Goal: Communication & Community: Answer question/provide support

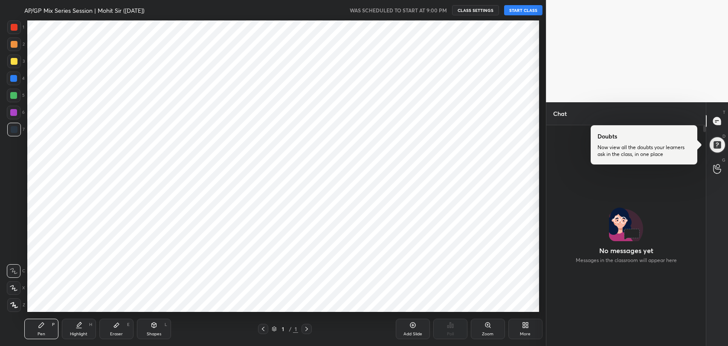
scroll to position [42357, 42137]
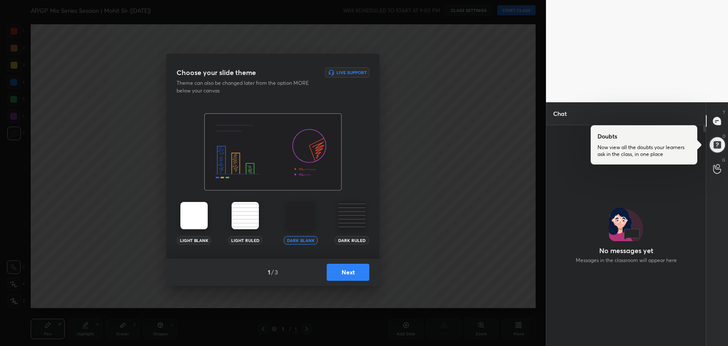
click at [351, 274] on button "Next" at bounding box center [348, 272] width 43 height 17
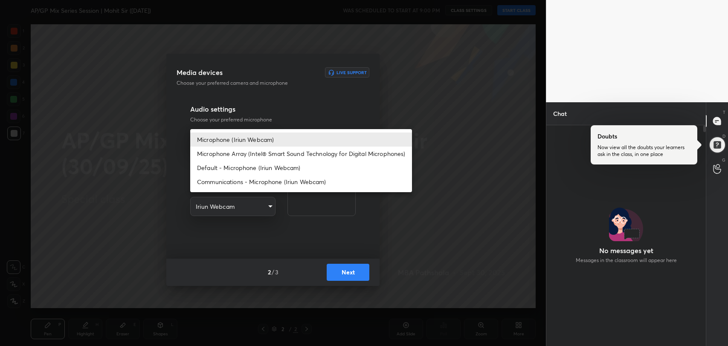
click at [266, 141] on body "1 2 3 4 5 6 7 R O A L C X Z Erase all C X Z AP/GP Mix Series Session | Mohit Si…" at bounding box center [364, 173] width 728 height 346
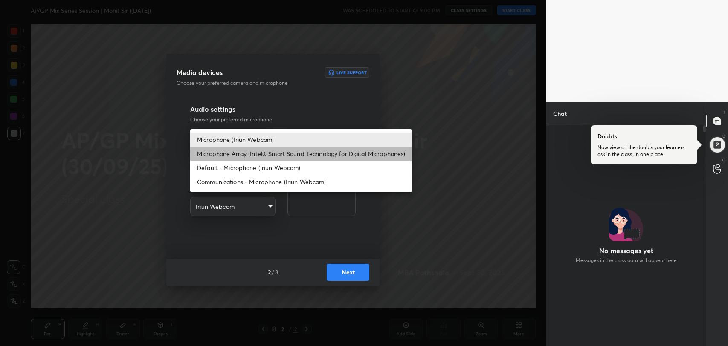
click at [264, 154] on li "Microphone Array (Intel® Smart Sound Technology for Digital Microphones)" at bounding box center [301, 154] width 222 height 14
type input "0456ef3dc600cbefbbb324f7ce7333774c58f4b13e705eea7adaa143bb23302f"
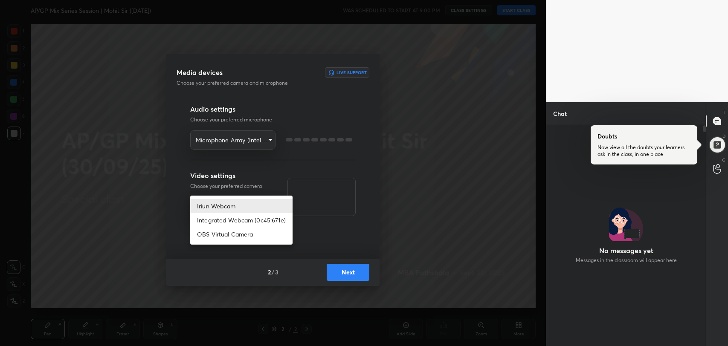
click at [266, 201] on body "1 2 3 4 5 6 7 R O A L C X Z Erase all C X Z AP/GP Mix Series Session | Mohit Si…" at bounding box center [364, 173] width 728 height 346
click at [257, 219] on li "Integrated Webcam (0c45:671e)" at bounding box center [241, 220] width 102 height 14
type input "42adfd960d9d4dcecc09e7ff59bc1eff05b085836b70f7f6c72d2d87c888669e"
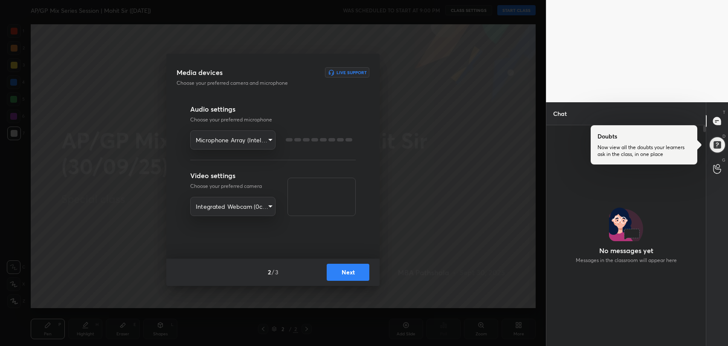
click at [340, 267] on button "Next" at bounding box center [348, 272] width 43 height 17
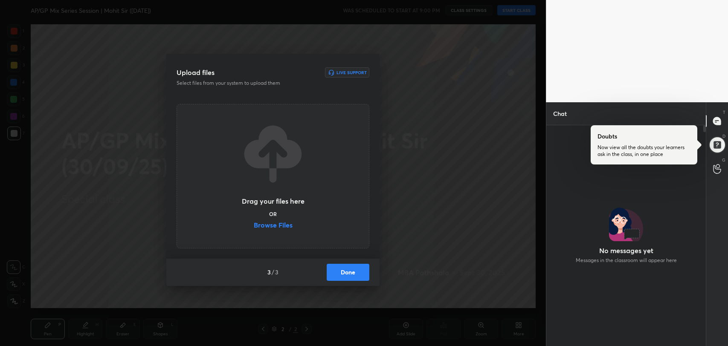
click at [273, 225] on label "Browse Files" at bounding box center [273, 226] width 39 height 9
click at [254, 225] on input "Browse Files" at bounding box center [254, 226] width 0 height 9
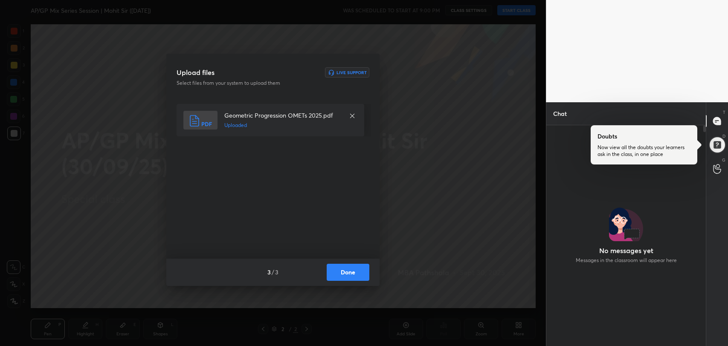
click at [356, 267] on button "Done" at bounding box center [348, 272] width 43 height 17
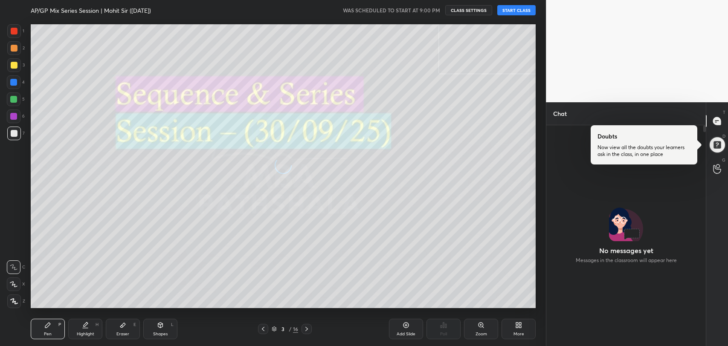
click at [512, 12] on button "START CLASS" at bounding box center [516, 10] width 38 height 10
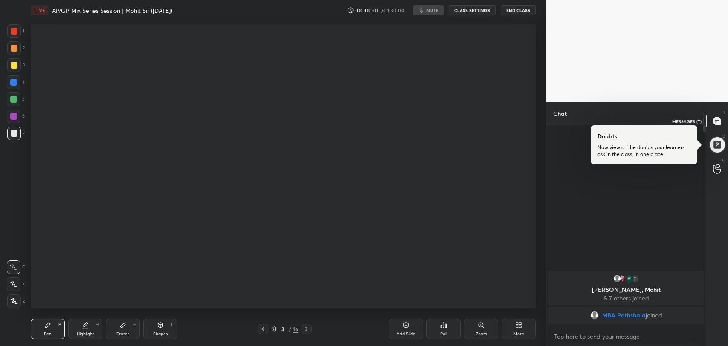
click at [718, 128] on div at bounding box center [717, 120] width 17 height 15
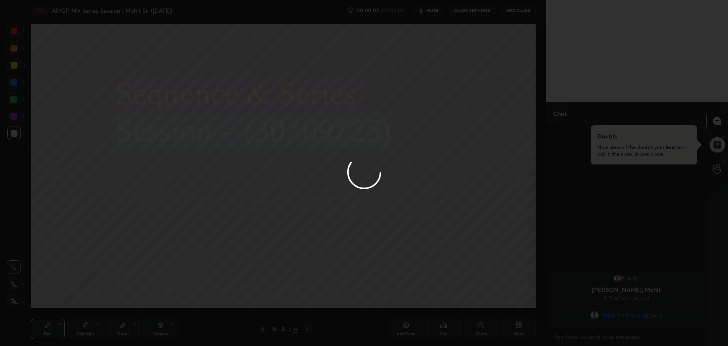
click at [715, 120] on div at bounding box center [364, 173] width 728 height 346
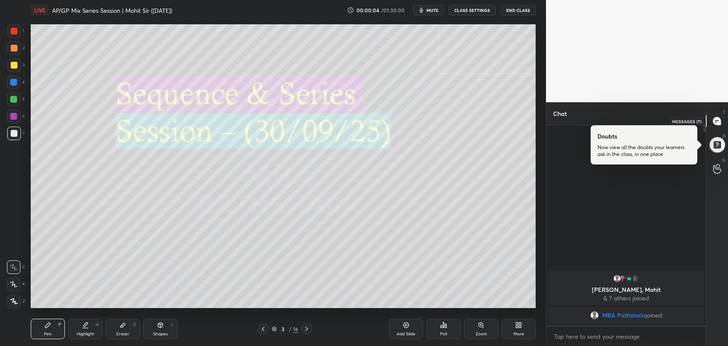
click at [715, 121] on icon at bounding box center [716, 121] width 3 height 0
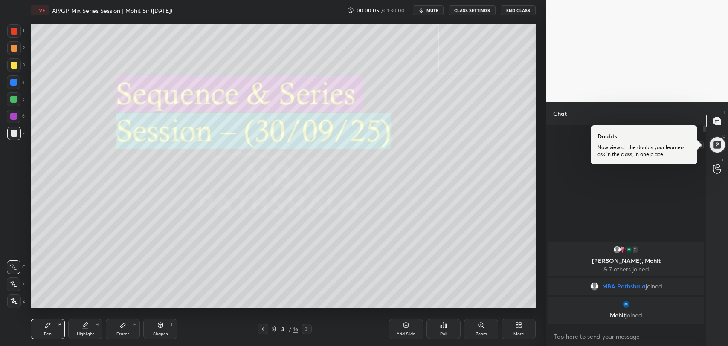
click at [720, 148] on div at bounding box center [716, 144] width 17 height 17
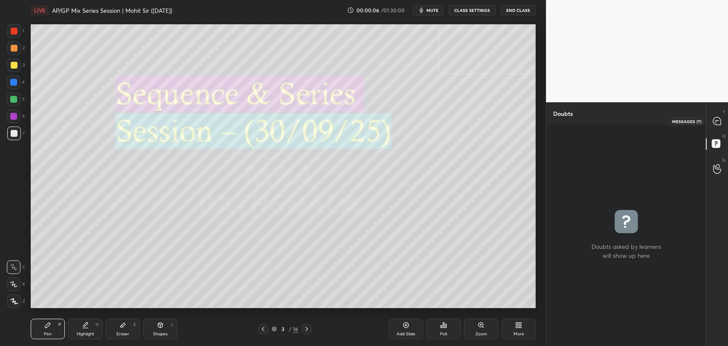
click at [718, 125] on icon at bounding box center [717, 121] width 8 height 8
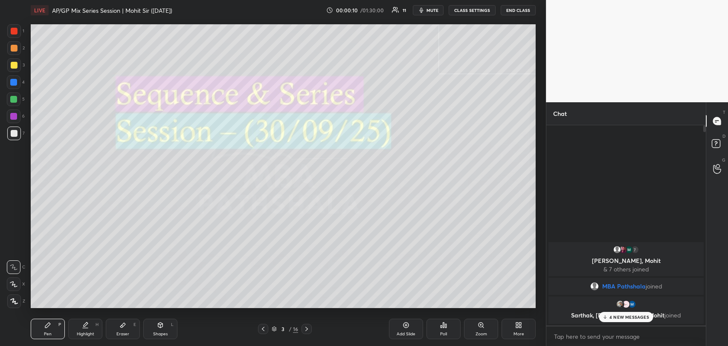
click at [626, 322] on div "4 NEW MESSAGES" at bounding box center [626, 317] width 54 height 10
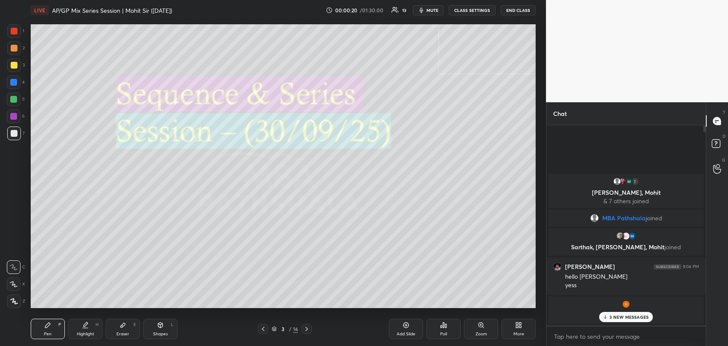
click at [621, 319] on p "3 NEW MESSAGES" at bounding box center [628, 317] width 39 height 5
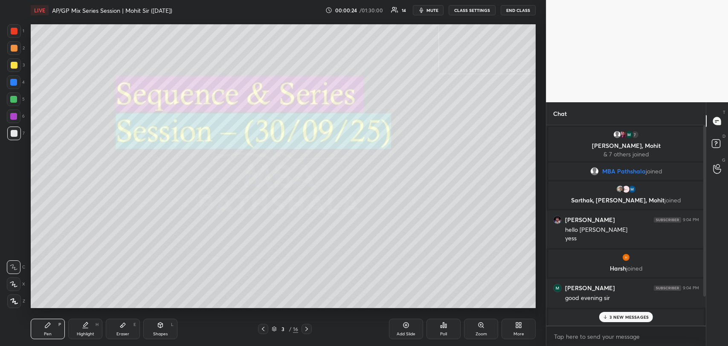
click at [614, 320] on div "3 NEW MESSAGES" at bounding box center [626, 317] width 54 height 10
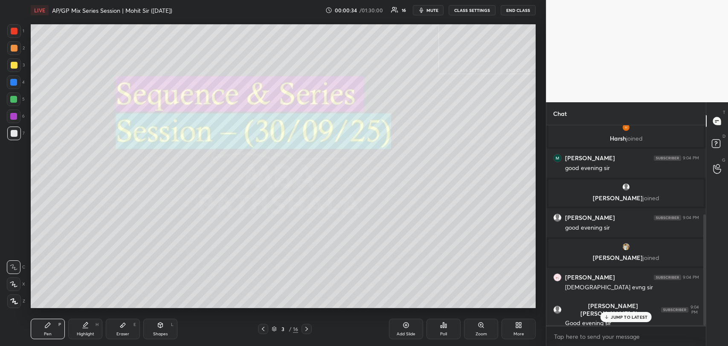
scroll to position [161, 0]
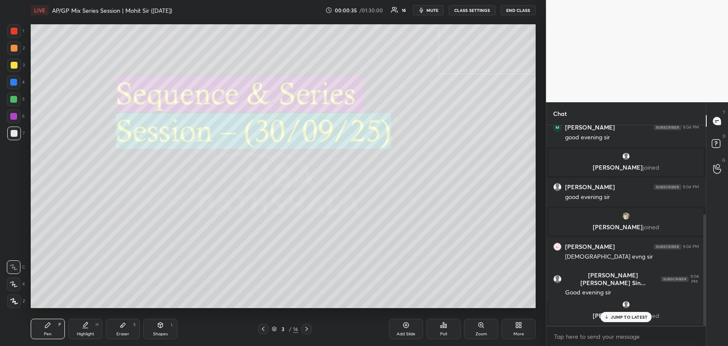
click at [614, 315] on p "JUMP TO LATEST" at bounding box center [629, 317] width 37 height 5
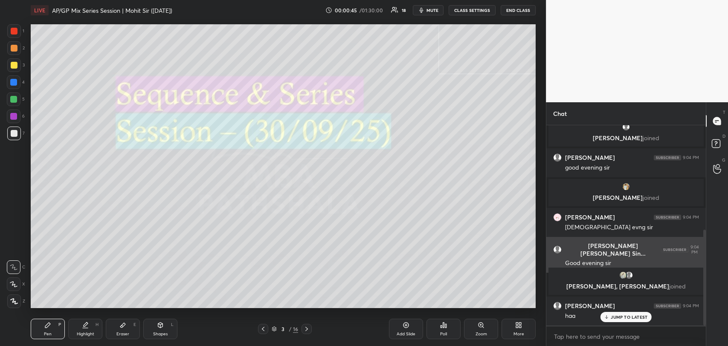
scroll to position [219, 0]
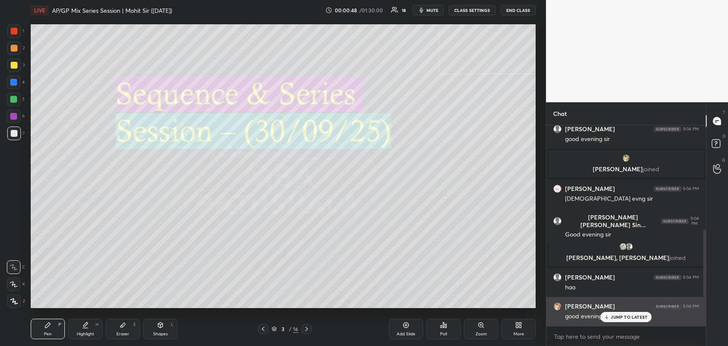
click at [613, 311] on div "good evening sir" at bounding box center [632, 316] width 134 height 10
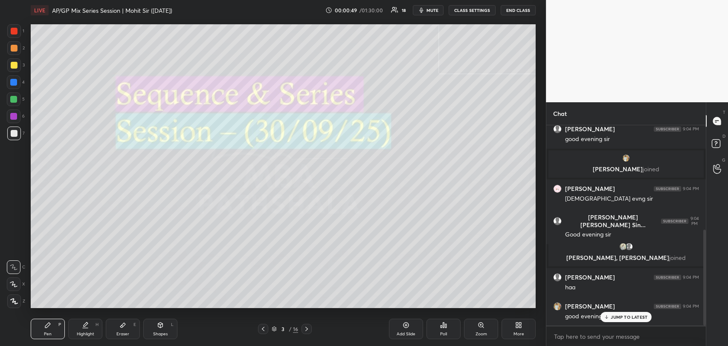
click at [616, 316] on p "JUMP TO LATEST" at bounding box center [629, 317] width 37 height 5
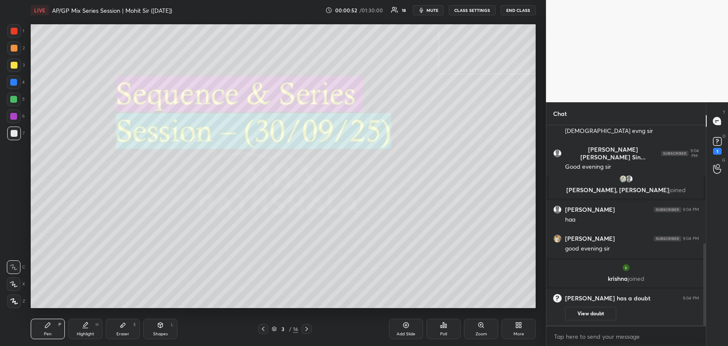
scroll to position [317, 0]
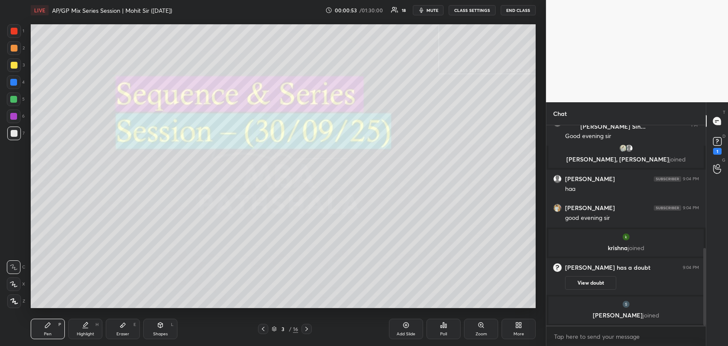
click at [403, 327] on icon at bounding box center [406, 325] width 7 height 7
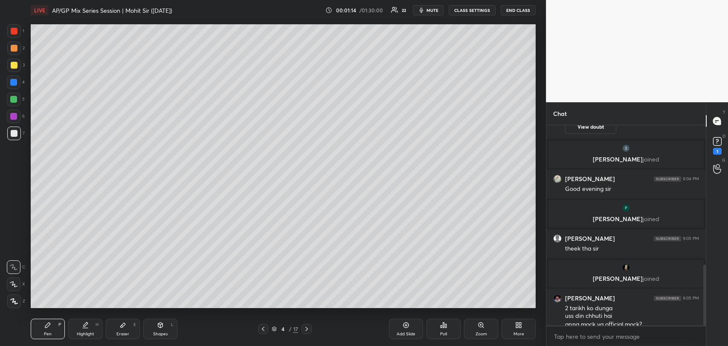
scroll to position [468, 0]
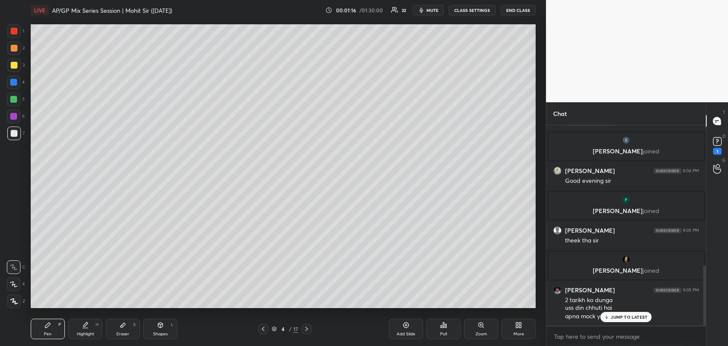
click at [627, 315] on p "JUMP TO LATEST" at bounding box center [629, 317] width 37 height 5
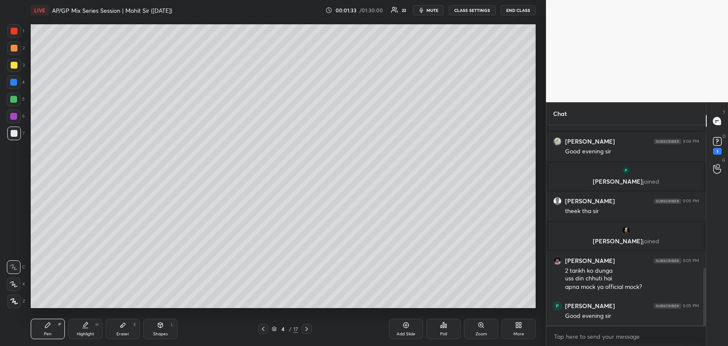
scroll to position [526, 0]
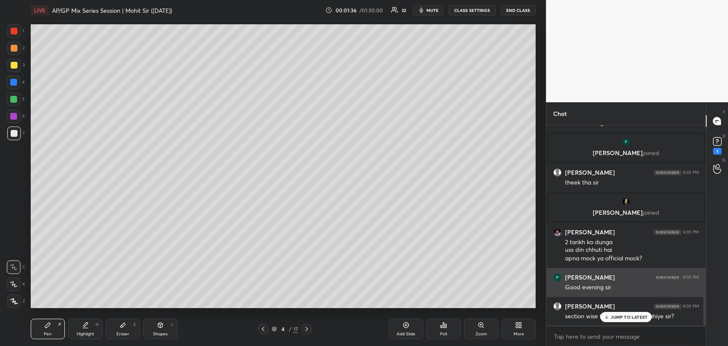
click at [615, 309] on div "[PERSON_NAME] 9:05 PM" at bounding box center [626, 306] width 146 height 9
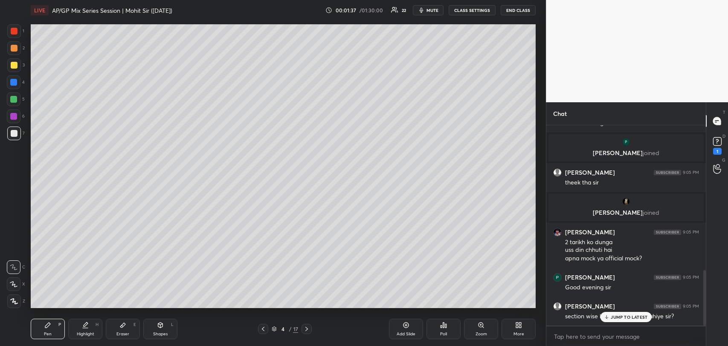
click at [618, 316] on div "[PERSON_NAME] 9:04 PM good evening [PERSON_NAME] joined [PERSON_NAME] 9:04 PM G…" at bounding box center [626, 225] width 160 height 200
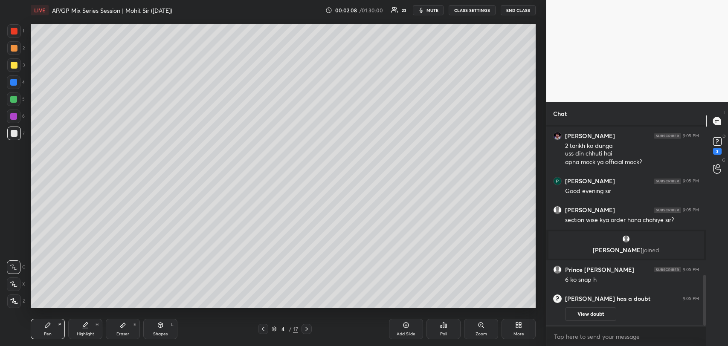
scroll to position [592, 0]
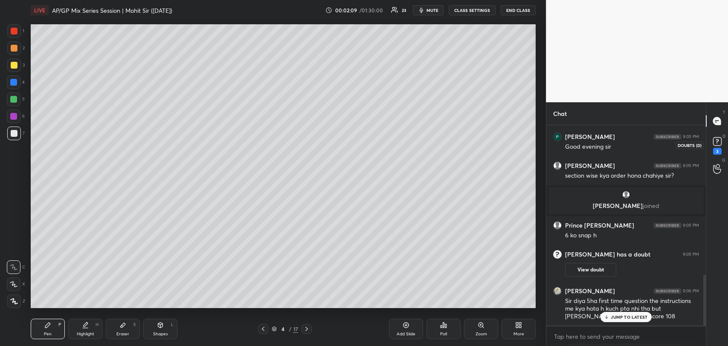
click at [719, 143] on rect at bounding box center [717, 142] width 8 height 8
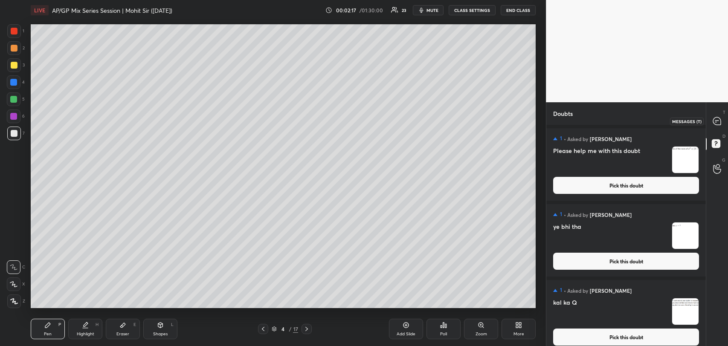
click at [709, 123] on div at bounding box center [717, 120] width 17 height 15
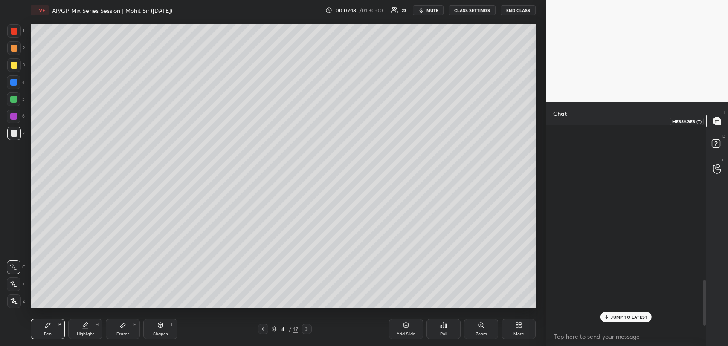
scroll to position [198, 157]
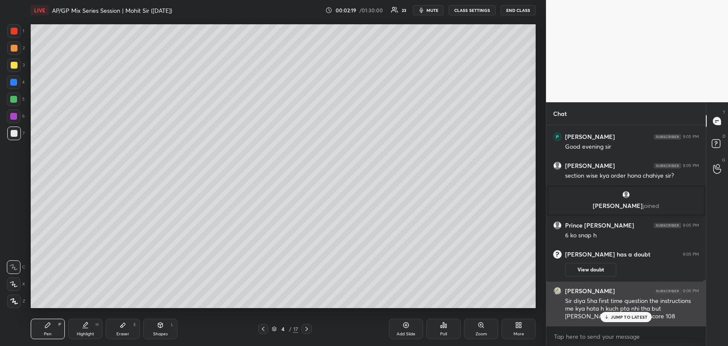
click at [614, 313] on div "JUMP TO LATEST" at bounding box center [625, 317] width 51 height 10
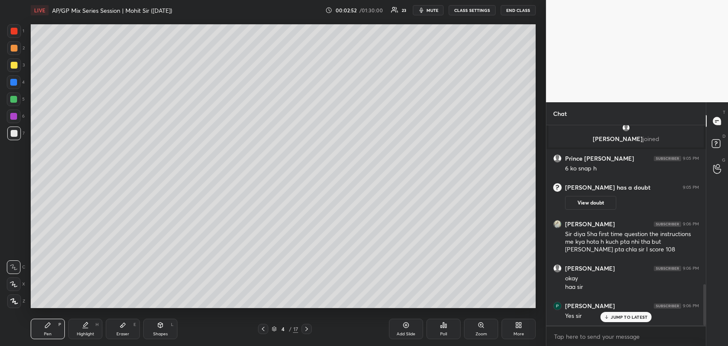
scroll to position [776, 0]
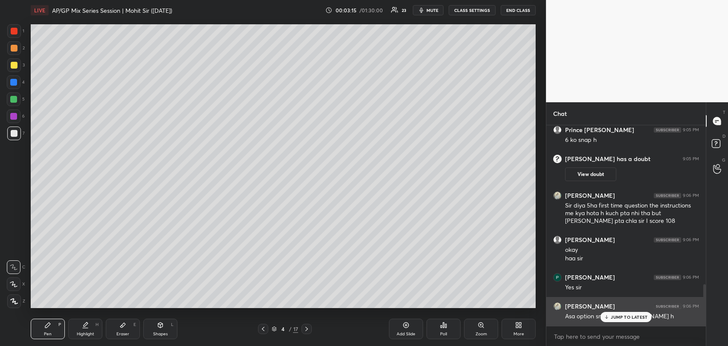
click at [609, 315] on icon at bounding box center [607, 317] width 6 height 5
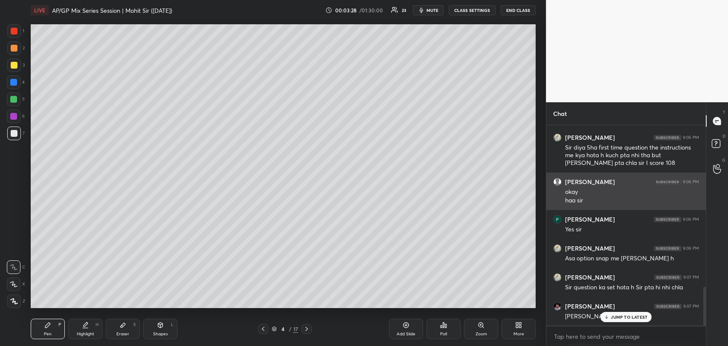
scroll to position [864, 0]
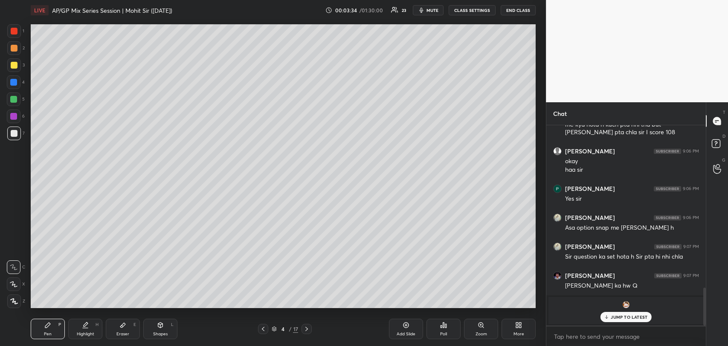
click at [611, 313] on div "JUMP TO LATEST" at bounding box center [625, 317] width 51 height 10
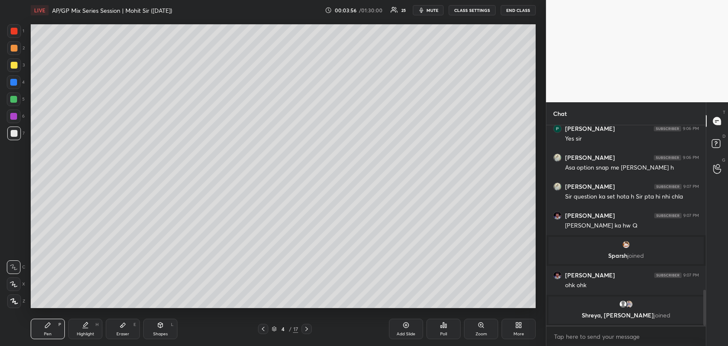
scroll to position [827, 0]
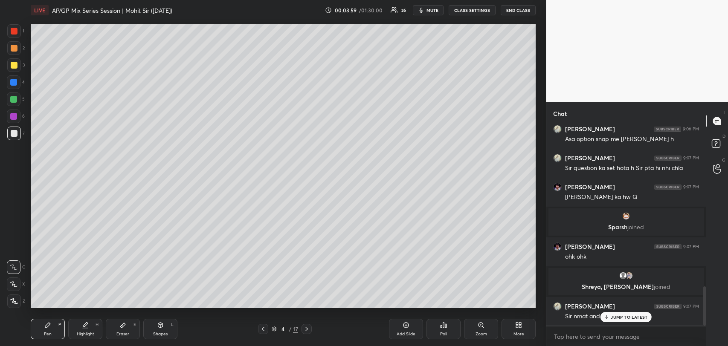
click at [612, 315] on p "JUMP TO LATEST" at bounding box center [629, 317] width 37 height 5
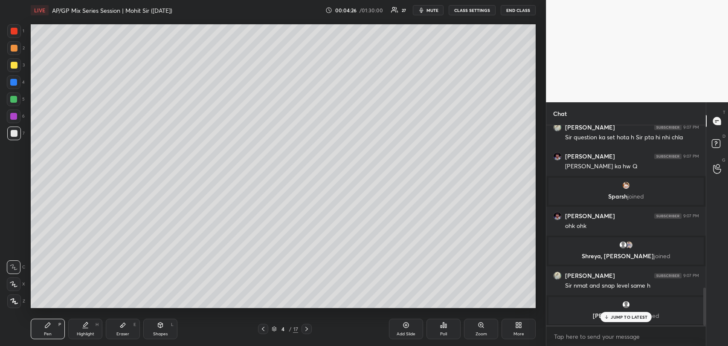
click at [614, 316] on p "JUMP TO LATEST" at bounding box center [629, 317] width 37 height 5
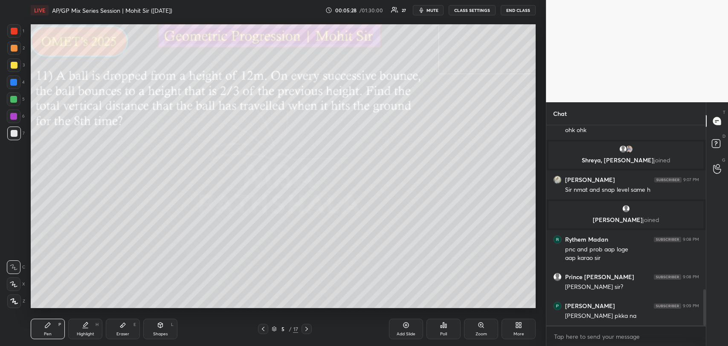
scroll to position [911, 0]
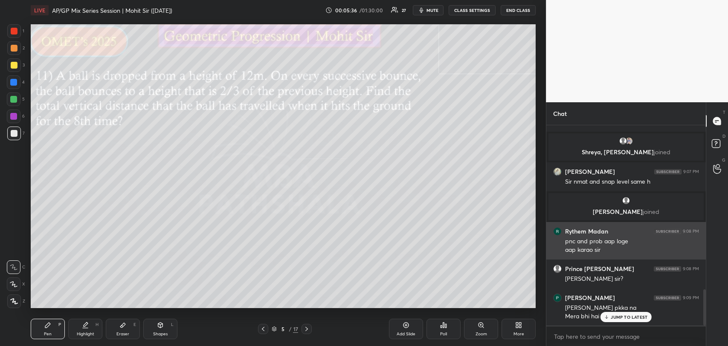
click at [619, 317] on p "JUMP TO LATEST" at bounding box center [629, 317] width 37 height 5
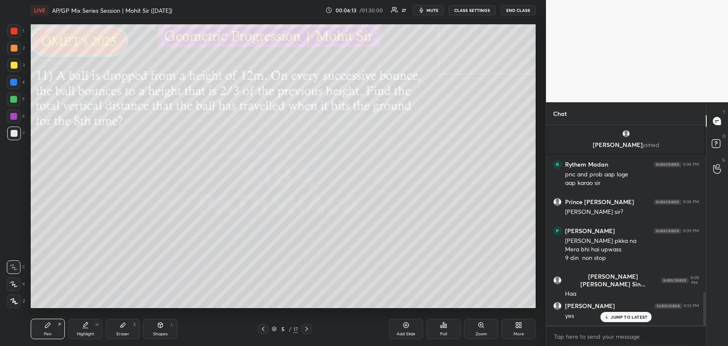
scroll to position [1007, 0]
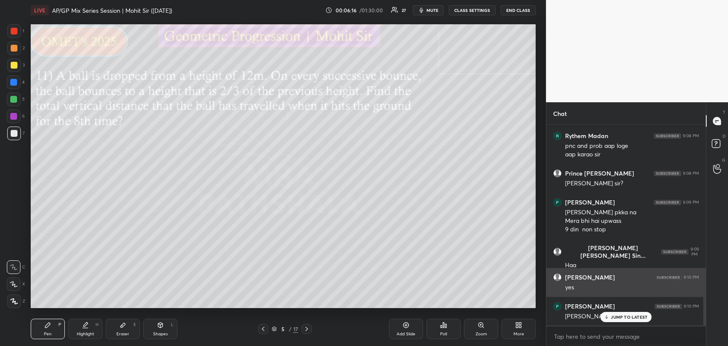
click at [620, 317] on p "JUMP TO LATEST" at bounding box center [629, 317] width 37 height 5
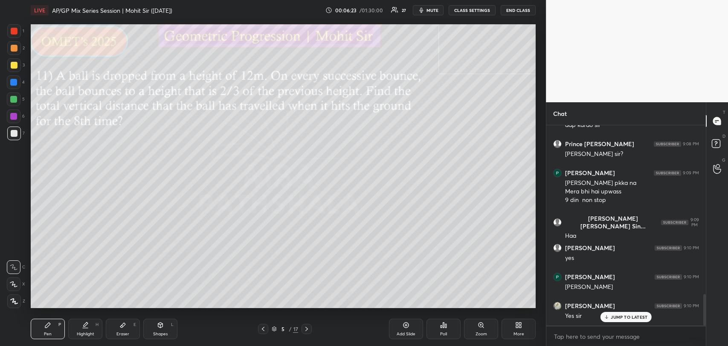
scroll to position [1065, 0]
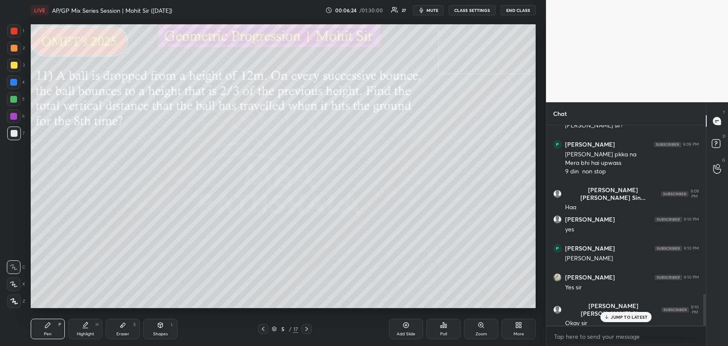
click at [124, 329] on div "Eraser E" at bounding box center [123, 329] width 34 height 20
click at [14, 297] on div at bounding box center [14, 302] width 14 height 14
click at [49, 328] on icon at bounding box center [47, 325] width 7 height 7
click at [605, 316] on icon at bounding box center [607, 317] width 6 height 5
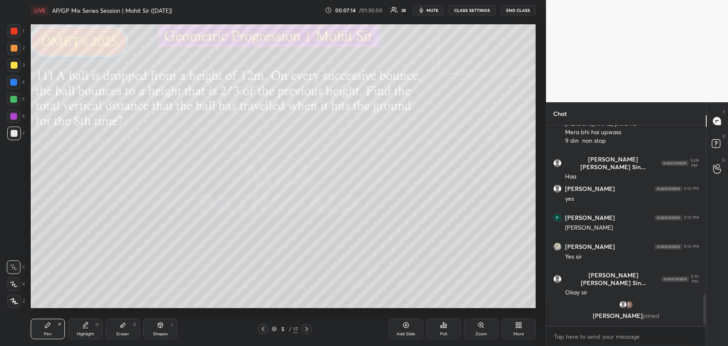
scroll to position [1125, 0]
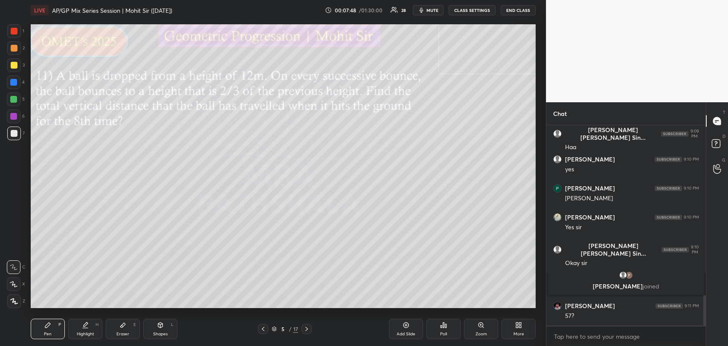
click at [14, 61] on div at bounding box center [14, 65] width 14 height 14
click at [160, 325] on icon at bounding box center [160, 324] width 5 height 1
click at [15, 296] on div at bounding box center [14, 302] width 14 height 14
click at [46, 330] on div "Pen P" at bounding box center [48, 329] width 34 height 20
click at [152, 333] on div "Shapes L" at bounding box center [160, 329] width 34 height 20
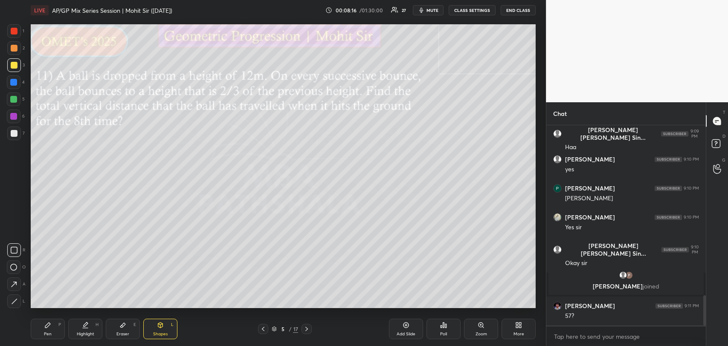
click at [15, 299] on icon at bounding box center [14, 302] width 6 height 6
click at [52, 325] on div "Pen P" at bounding box center [48, 329] width 34 height 20
click at [122, 325] on icon at bounding box center [122, 325] width 5 height 5
click at [49, 325] on icon at bounding box center [47, 325] width 5 height 5
click at [401, 320] on div "Add Slide" at bounding box center [406, 329] width 34 height 20
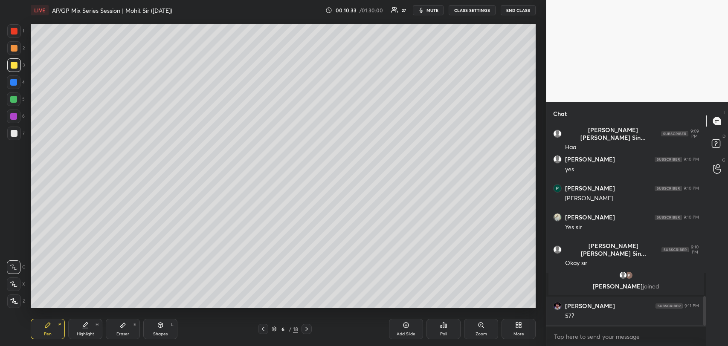
scroll to position [1156, 0]
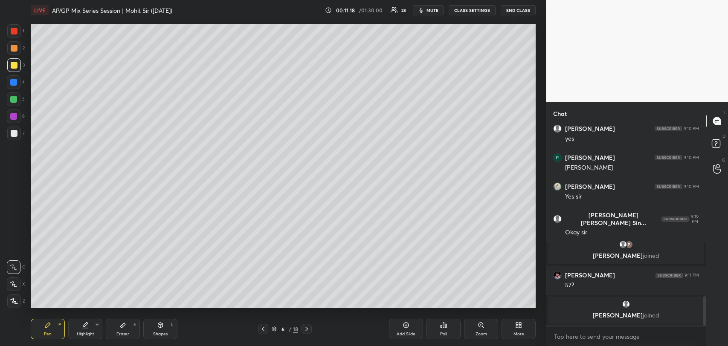
click at [130, 325] on div "Eraser E" at bounding box center [123, 329] width 34 height 20
click at [44, 331] on div "Pen P" at bounding box center [48, 329] width 34 height 20
click at [267, 328] on div at bounding box center [263, 329] width 10 height 10
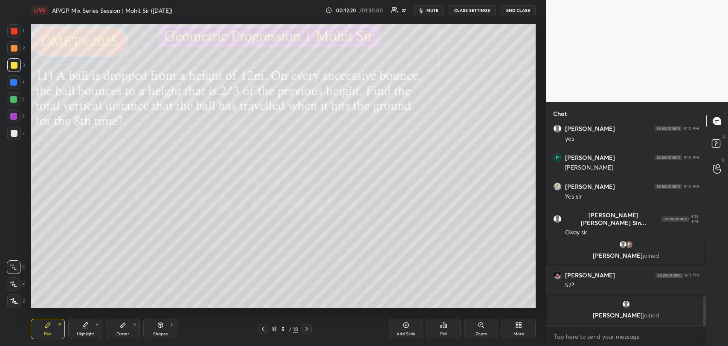
click at [119, 328] on icon at bounding box center [122, 325] width 7 height 7
click at [46, 326] on icon at bounding box center [47, 325] width 5 height 5
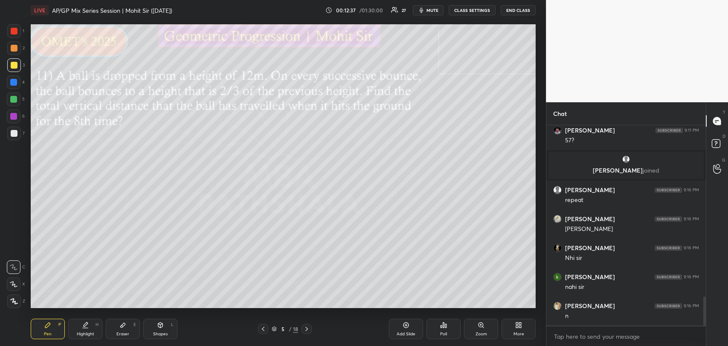
scroll to position [1219, 0]
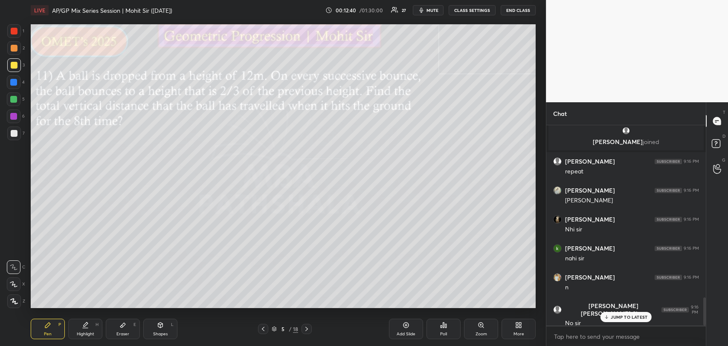
click at [120, 328] on icon at bounding box center [122, 325] width 7 height 7
click at [49, 328] on icon at bounding box center [47, 325] width 7 height 7
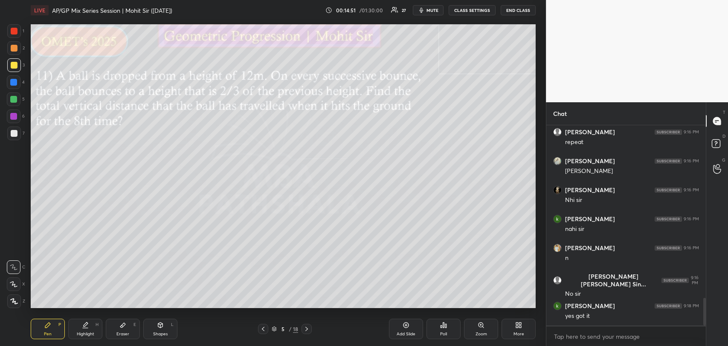
scroll to position [1277, 0]
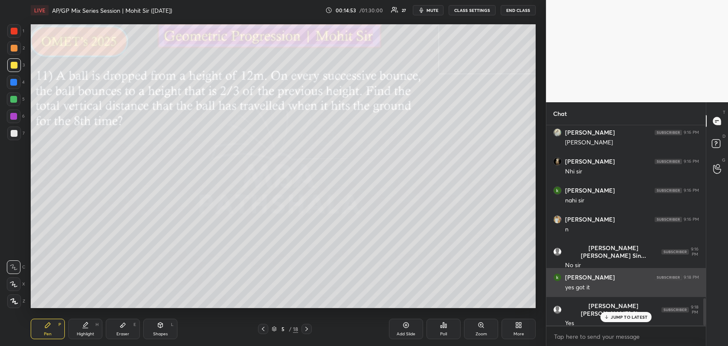
click at [616, 316] on p "JUMP TO LATEST" at bounding box center [629, 317] width 37 height 5
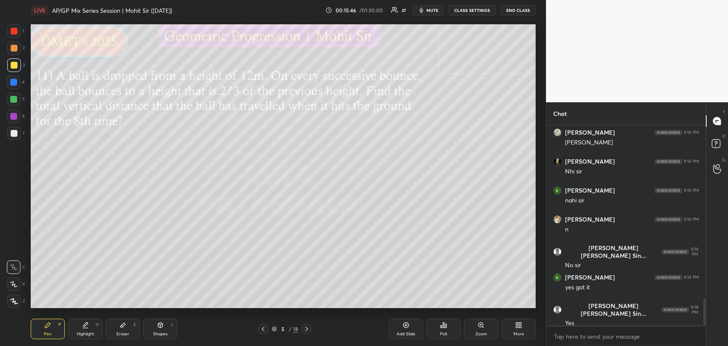
click at [404, 325] on icon at bounding box center [406, 325] width 7 height 7
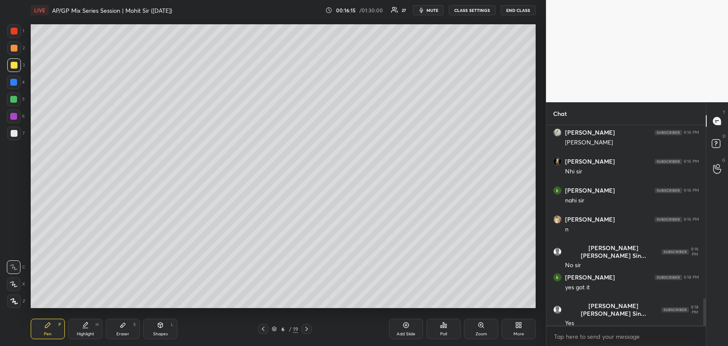
click at [265, 327] on icon at bounding box center [263, 329] width 7 height 7
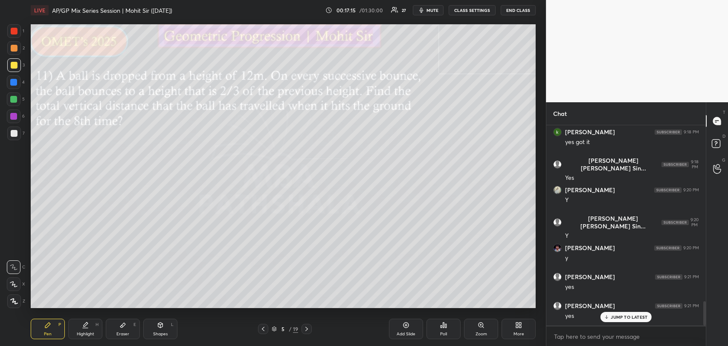
scroll to position [1451, 0]
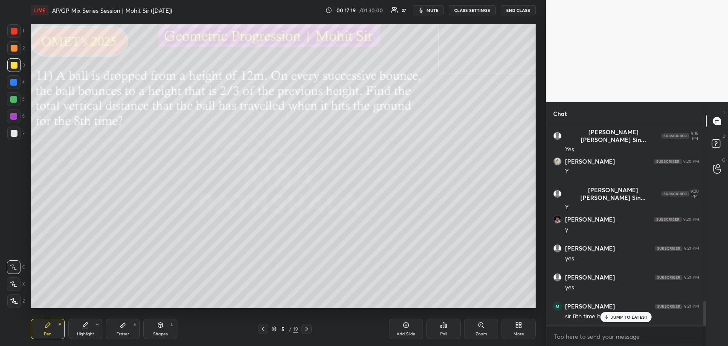
click at [619, 313] on div "JUMP TO LATEST" at bounding box center [625, 317] width 51 height 10
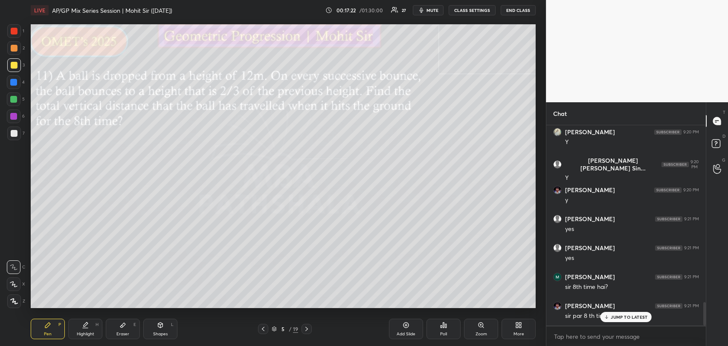
scroll to position [1509, 0]
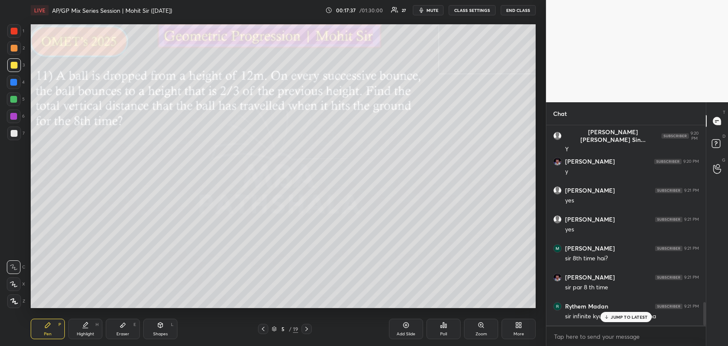
click at [306, 331] on icon at bounding box center [306, 329] width 7 height 7
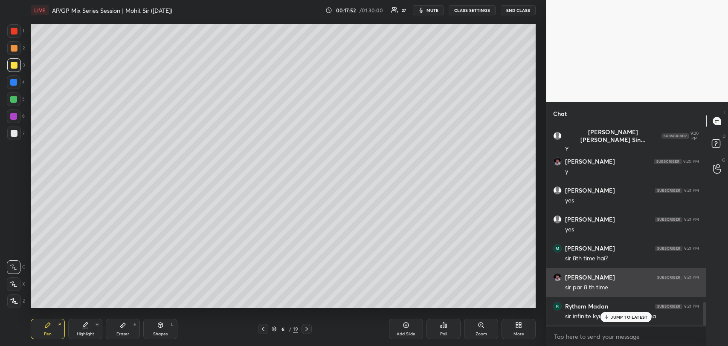
click at [617, 315] on p "JUMP TO LATEST" at bounding box center [629, 317] width 37 height 5
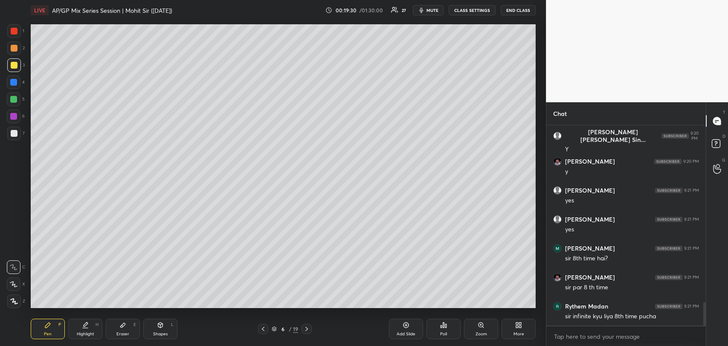
click at [265, 328] on icon at bounding box center [263, 329] width 7 height 7
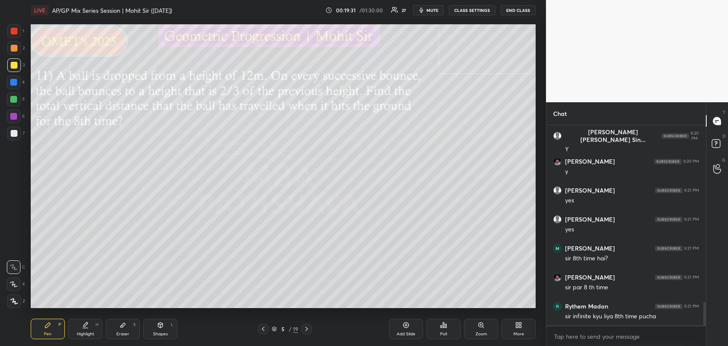
click at [308, 326] on icon at bounding box center [306, 329] width 7 height 7
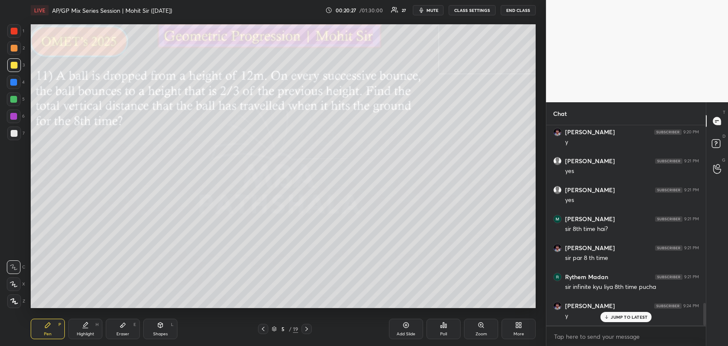
scroll to position [1567, 0]
click at [620, 335] on textarea at bounding box center [626, 337] width 146 height 14
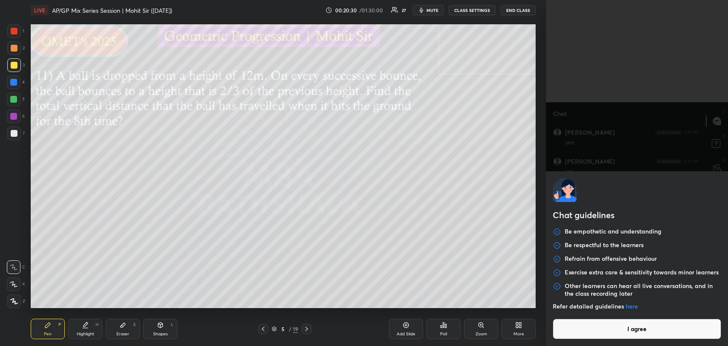
click at [598, 324] on button "I agree" at bounding box center [637, 329] width 168 height 20
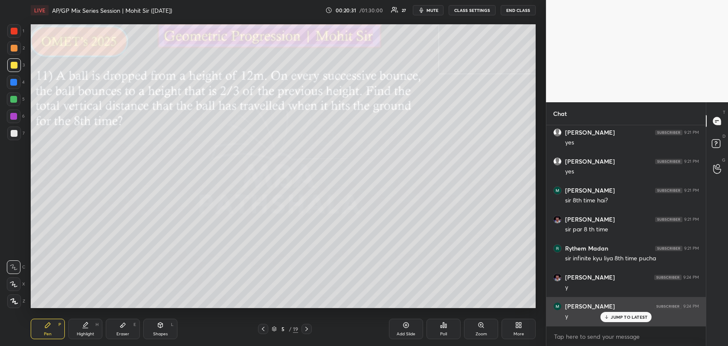
click at [608, 312] on div "JUMP TO LATEST" at bounding box center [625, 317] width 51 height 10
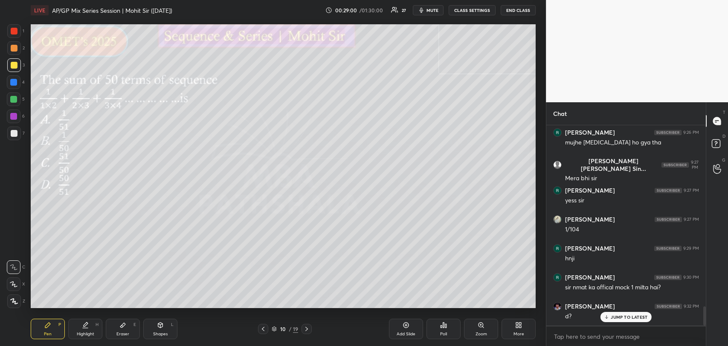
scroll to position [1888, 0]
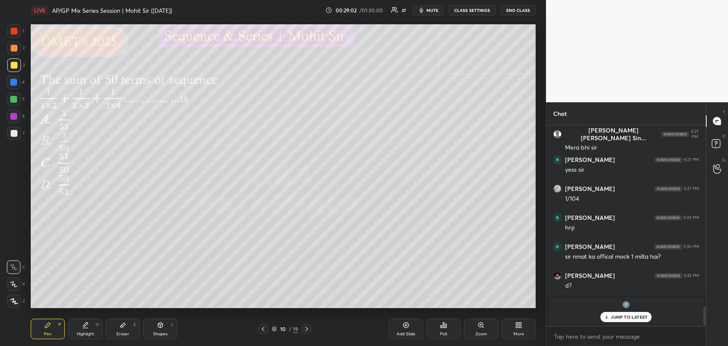
click at [612, 314] on div "JUMP TO LATEST" at bounding box center [625, 317] width 51 height 10
click at [400, 324] on div "Add Slide" at bounding box center [406, 329] width 34 height 20
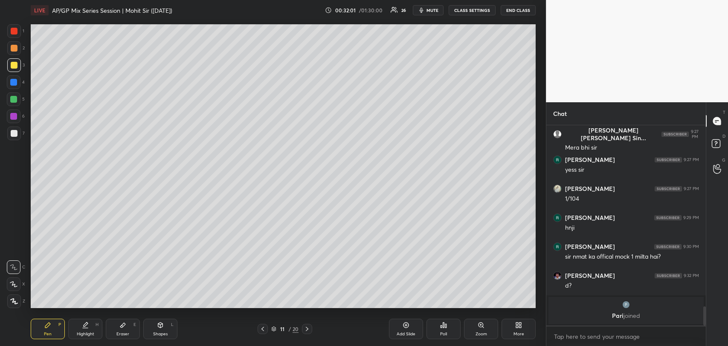
click at [123, 320] on div "Eraser E" at bounding box center [123, 329] width 34 height 20
click at [51, 327] on div "Pen P" at bounding box center [48, 329] width 34 height 20
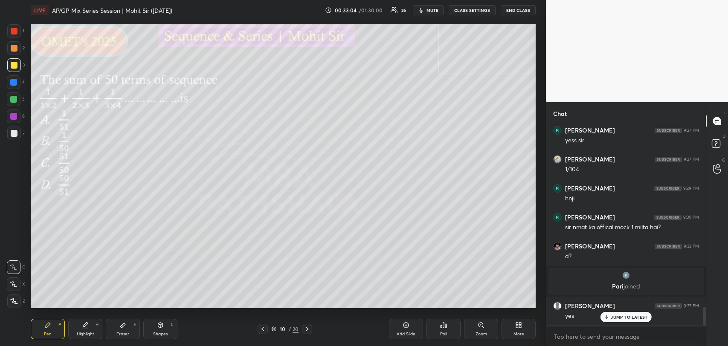
scroll to position [1946, 0]
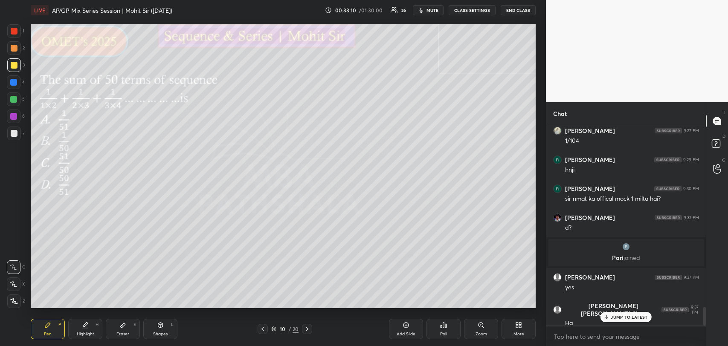
click at [403, 329] on div "Add Slide" at bounding box center [406, 329] width 34 height 20
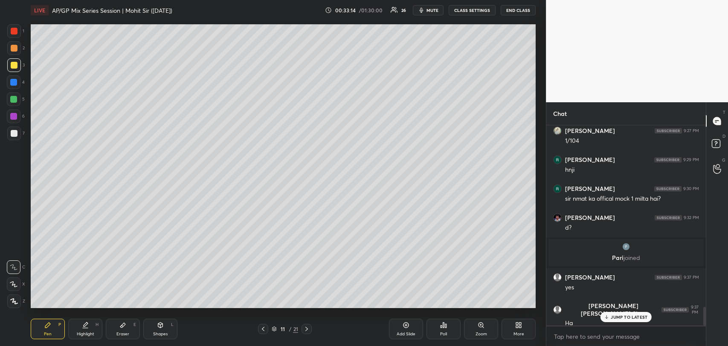
scroll to position [1977, 0]
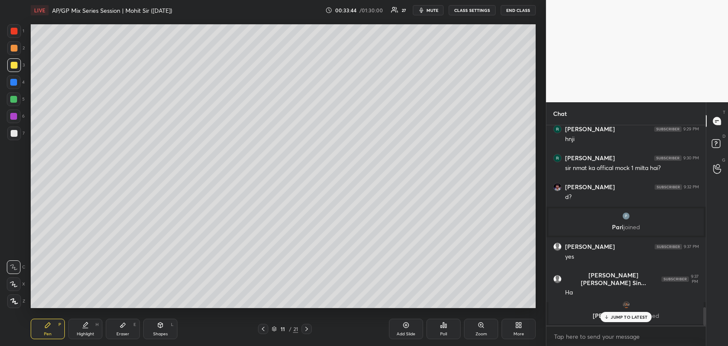
click at [610, 316] on div "JUMP TO LATEST" at bounding box center [625, 317] width 51 height 10
click at [15, 98] on div at bounding box center [13, 99] width 7 height 7
click at [13, 46] on div at bounding box center [14, 48] width 7 height 7
click at [714, 145] on rect at bounding box center [716, 144] width 8 height 8
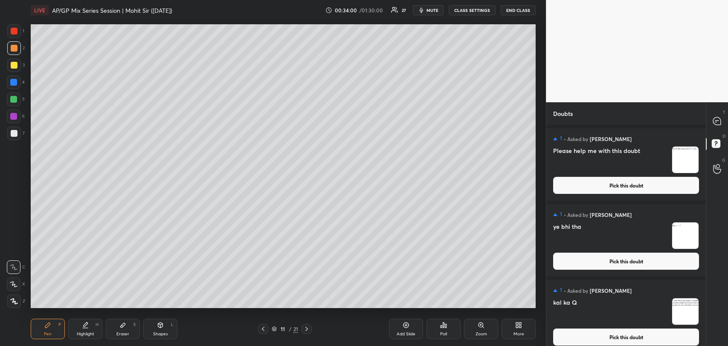
click at [587, 336] on button "Pick this doubt" at bounding box center [626, 337] width 146 height 17
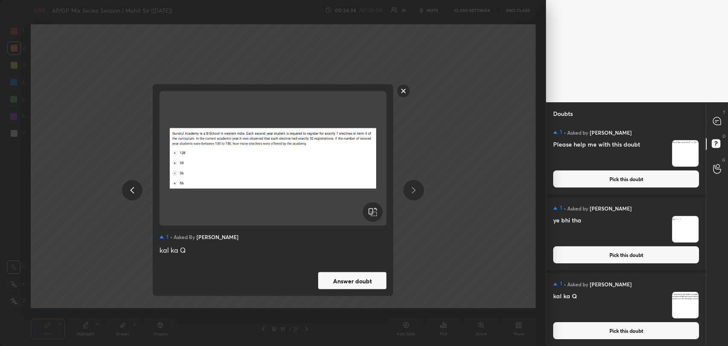
click at [470, 79] on div "1 • Asked by [PERSON_NAME] kal ka Q Answer doubt" at bounding box center [273, 173] width 546 height 346
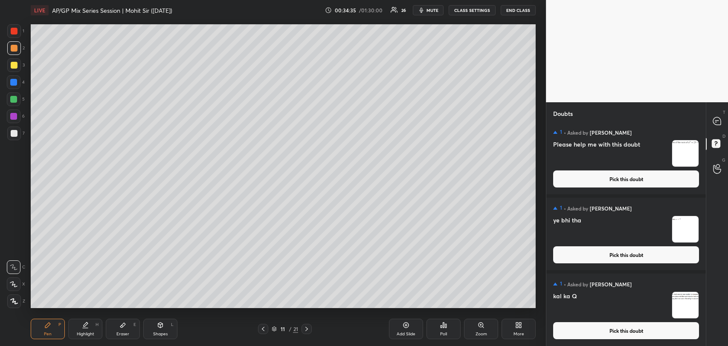
scroll to position [0, 0]
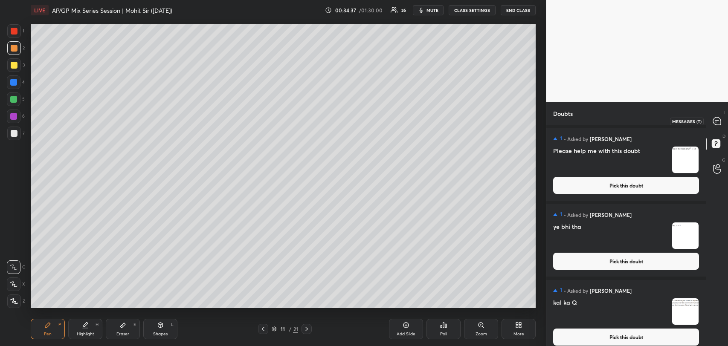
click at [709, 120] on div at bounding box center [717, 120] width 17 height 15
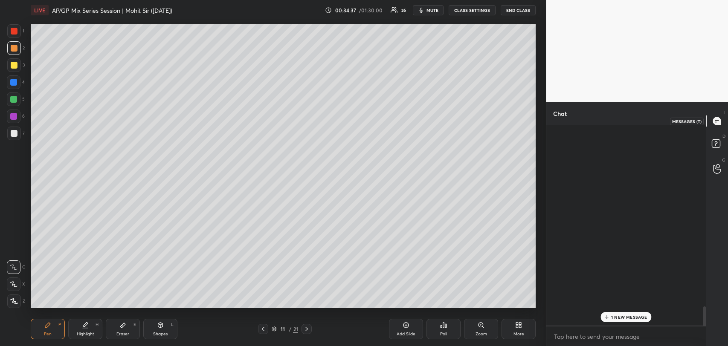
scroll to position [198, 157]
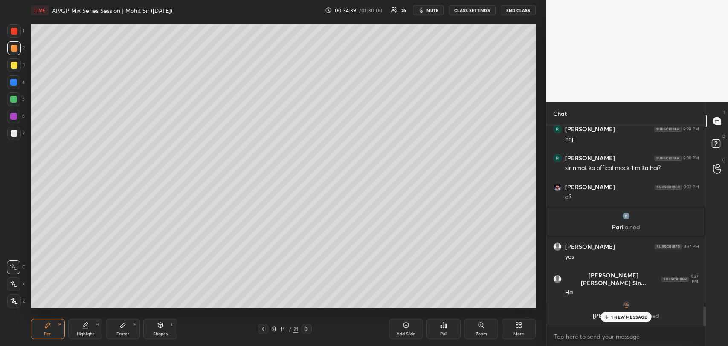
click at [614, 317] on p "1 NEW MESSAGE" at bounding box center [629, 317] width 36 height 5
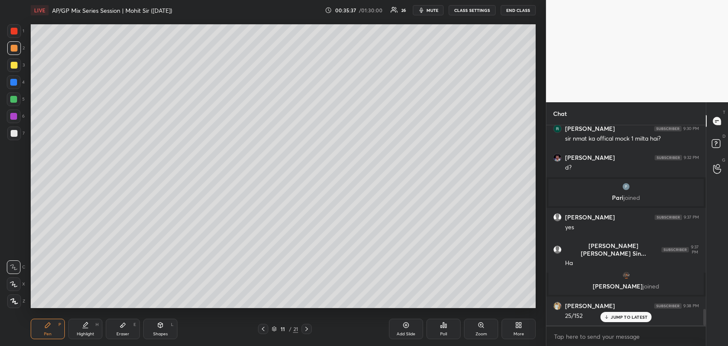
scroll to position [2215, 0]
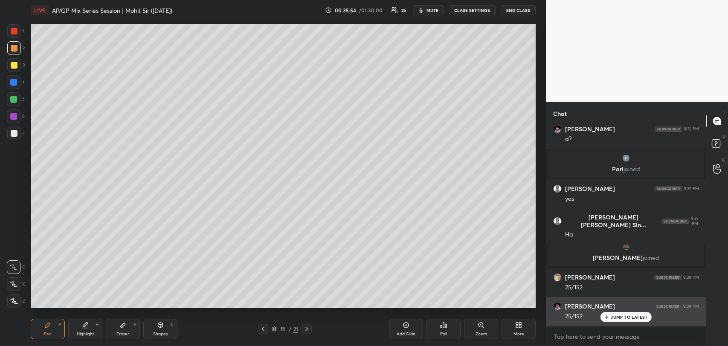
click at [612, 315] on p "JUMP TO LATEST" at bounding box center [629, 317] width 37 height 5
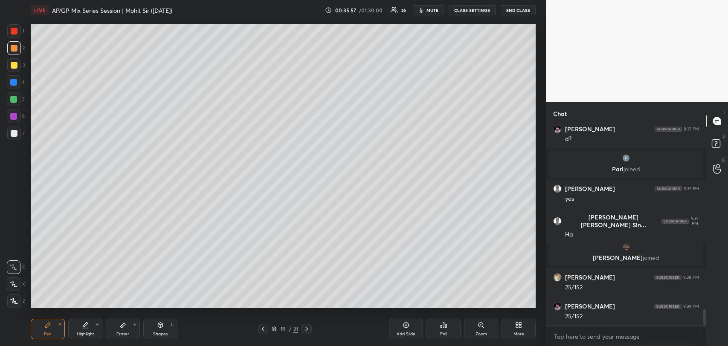
click at [12, 67] on div at bounding box center [14, 65] width 7 height 7
click at [127, 324] on div "Eraser E" at bounding box center [123, 329] width 34 height 20
click at [43, 323] on div "Pen P" at bounding box center [48, 329] width 34 height 20
click at [13, 119] on div at bounding box center [13, 116] width 7 height 7
click at [14, 62] on div at bounding box center [14, 65] width 7 height 7
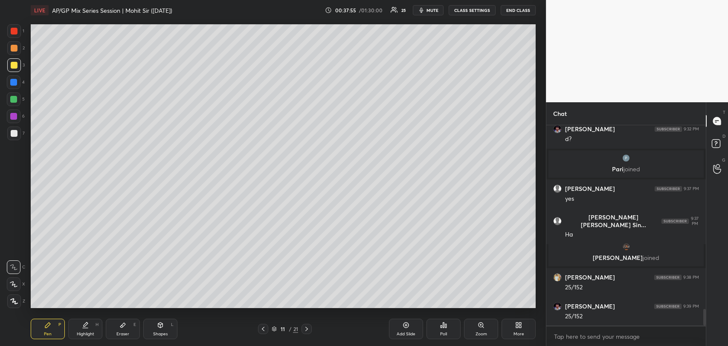
click at [12, 133] on div at bounding box center [14, 133] width 7 height 7
click at [12, 65] on div at bounding box center [14, 65] width 7 height 7
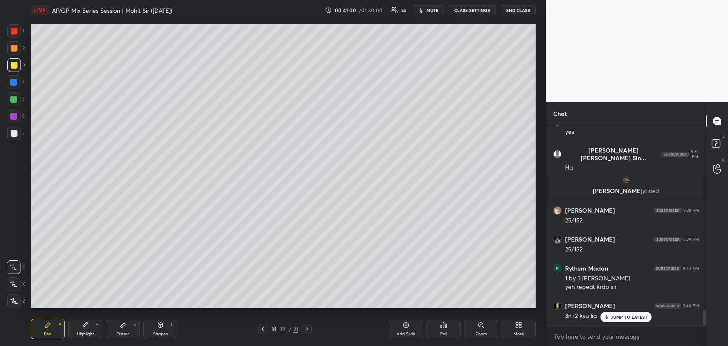
scroll to position [2318, 0]
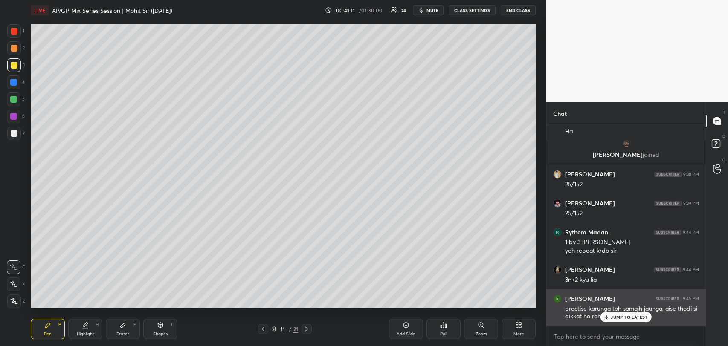
click at [620, 318] on p "JUMP TO LATEST" at bounding box center [629, 317] width 37 height 5
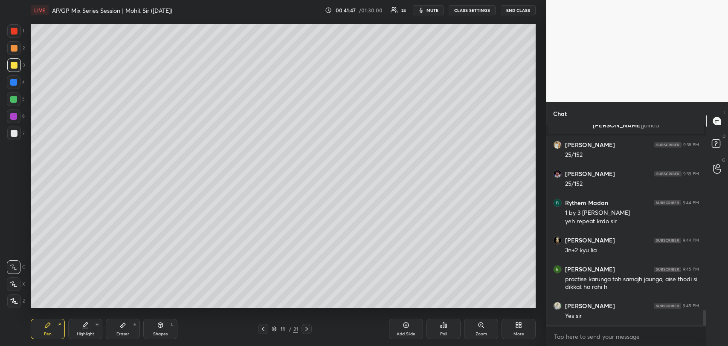
scroll to position [2376, 0]
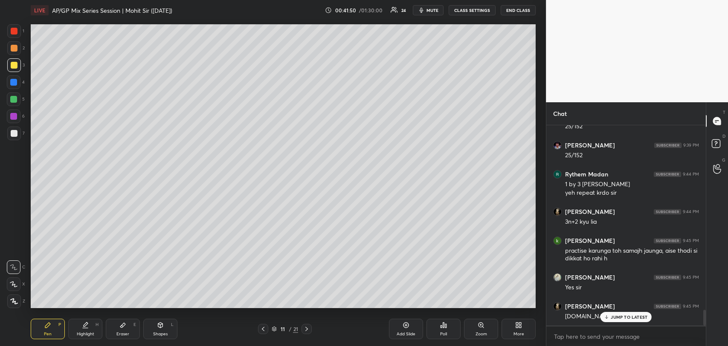
click at [401, 328] on div "Add Slide" at bounding box center [406, 329] width 34 height 20
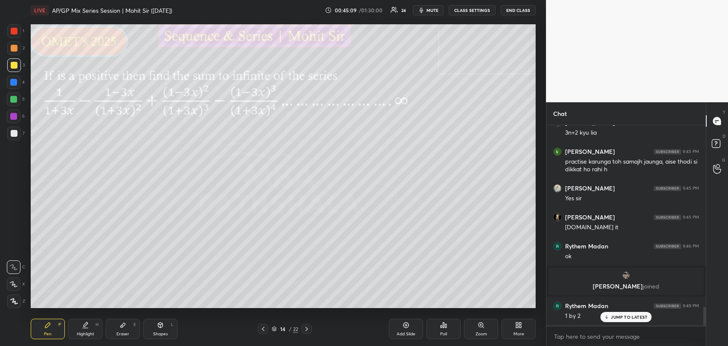
scroll to position [1928, 0]
click at [617, 315] on p "JUMP TO LATEST" at bounding box center [629, 317] width 37 height 5
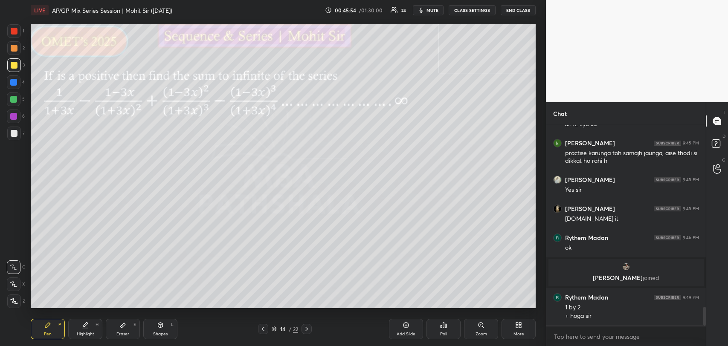
scroll to position [1966, 0]
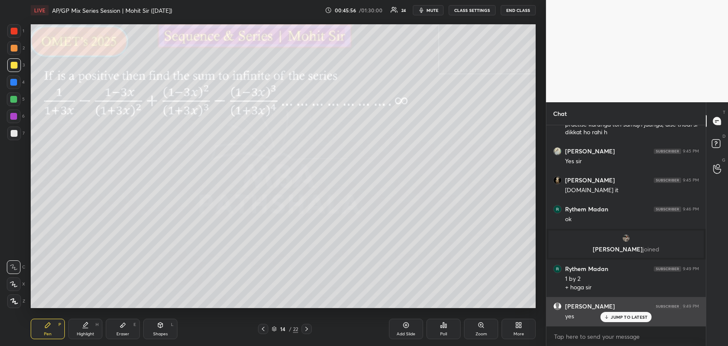
click at [613, 315] on p "JUMP TO LATEST" at bounding box center [629, 317] width 37 height 5
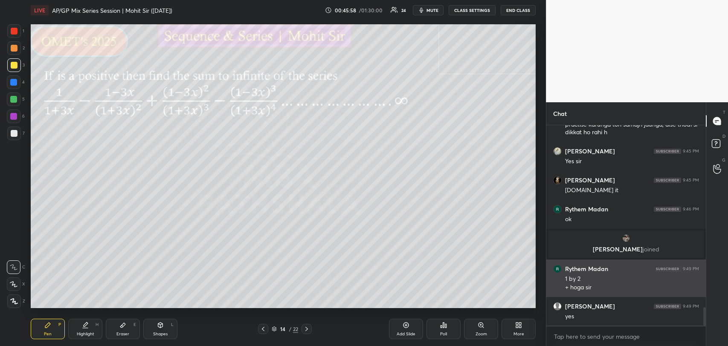
scroll to position [1995, 0]
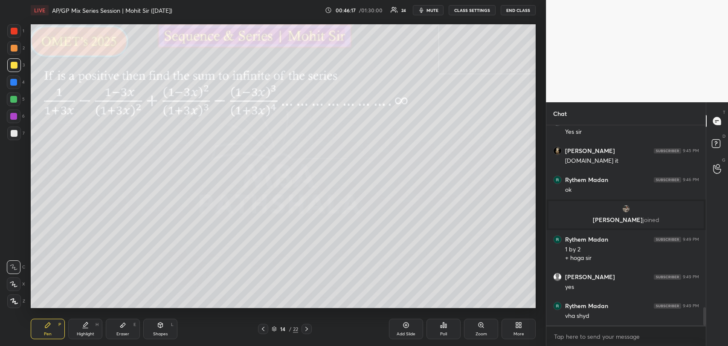
click at [120, 330] on div "Eraser E" at bounding box center [123, 329] width 34 height 20
click at [52, 324] on div "Pen P" at bounding box center [48, 329] width 34 height 20
click at [126, 324] on div "Eraser E" at bounding box center [123, 329] width 34 height 20
click at [51, 322] on icon at bounding box center [47, 325] width 7 height 7
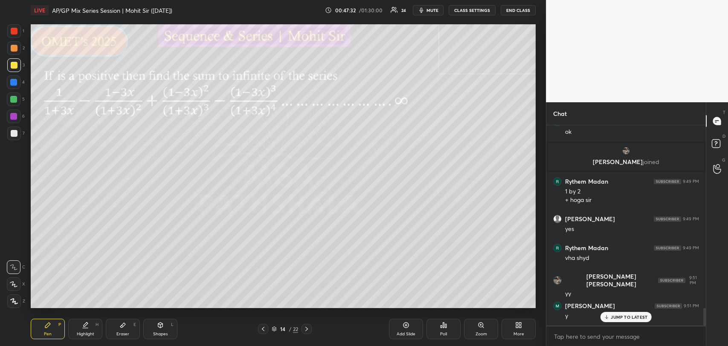
scroll to position [2082, 0]
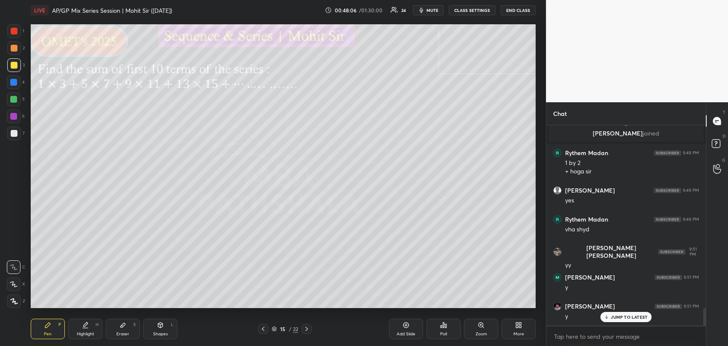
click at [605, 316] on icon at bounding box center [607, 317] width 6 height 5
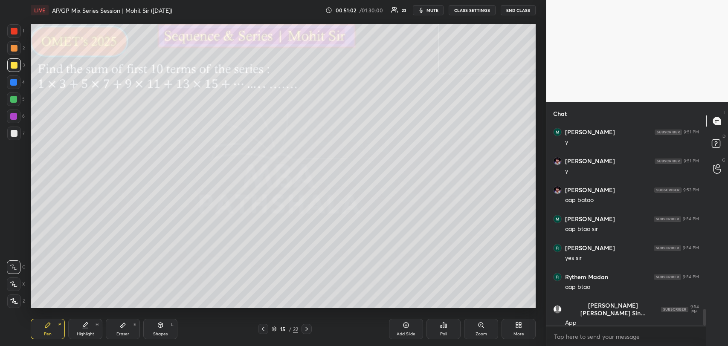
scroll to position [2256, 0]
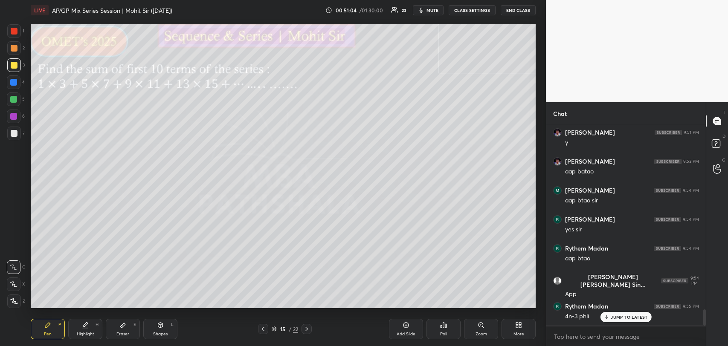
click at [620, 319] on p "JUMP TO LATEST" at bounding box center [629, 317] width 37 height 5
click at [13, 100] on div at bounding box center [13, 99] width 7 height 7
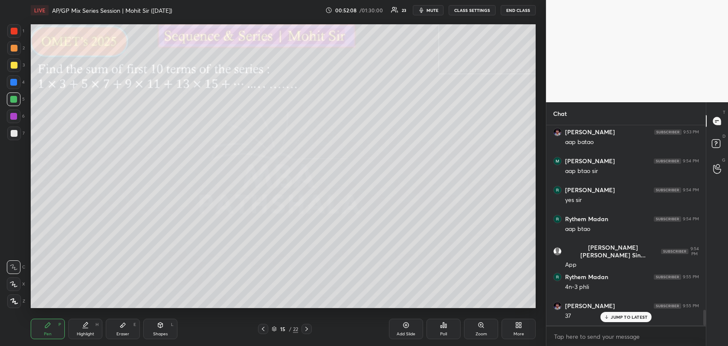
scroll to position [2314, 0]
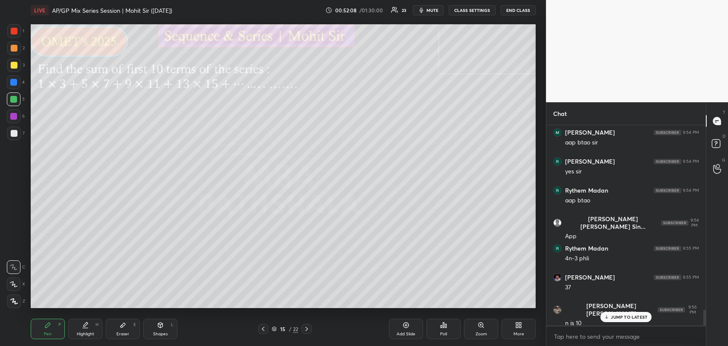
click at [13, 64] on div at bounding box center [14, 65] width 7 height 7
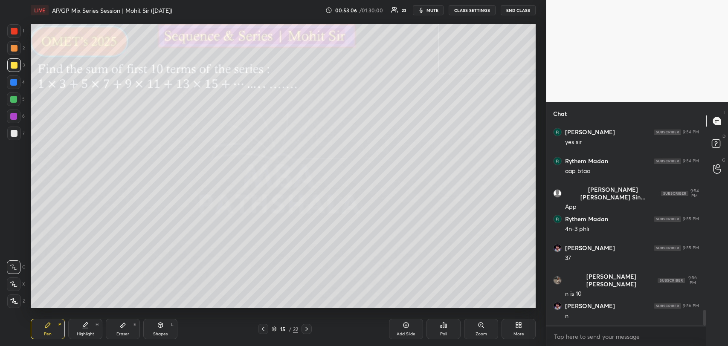
click at [258, 334] on div "15 / 22" at bounding box center [285, 329] width 54 height 10
click at [264, 332] on icon at bounding box center [263, 329] width 7 height 7
click at [264, 331] on icon at bounding box center [263, 329] width 7 height 7
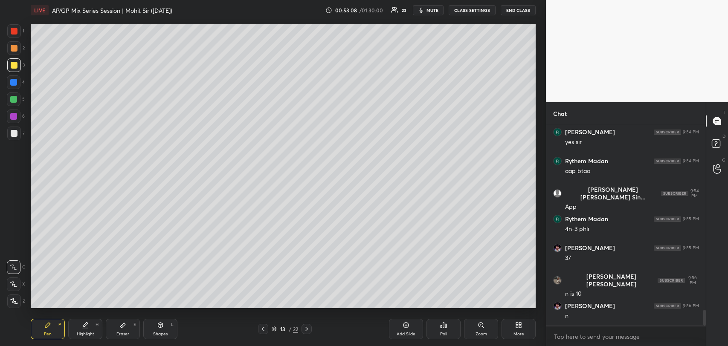
click at [261, 331] on icon at bounding box center [263, 329] width 7 height 7
click at [262, 328] on icon at bounding box center [263, 329] width 7 height 7
click at [402, 322] on div "Add Slide" at bounding box center [406, 329] width 34 height 20
click at [262, 331] on icon at bounding box center [263, 329] width 7 height 7
click at [306, 328] on icon at bounding box center [307, 329] width 3 height 4
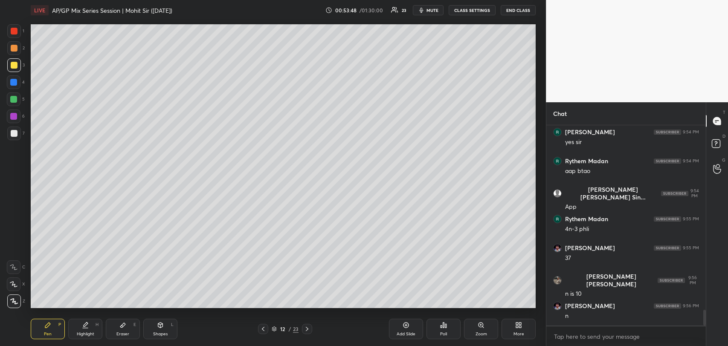
click at [10, 270] on icon at bounding box center [14, 267] width 8 height 6
click at [263, 329] on icon at bounding box center [263, 329] width 7 height 7
click at [307, 325] on div at bounding box center [307, 329] width 10 height 10
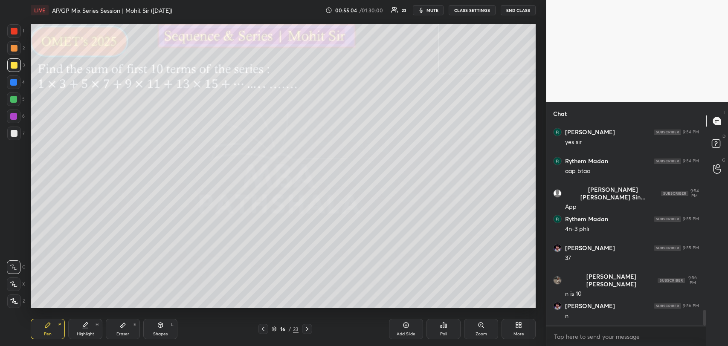
click at [305, 328] on icon at bounding box center [307, 329] width 7 height 7
click at [266, 327] on icon at bounding box center [263, 329] width 7 height 7
click at [398, 323] on div "Add Slide" at bounding box center [406, 329] width 34 height 20
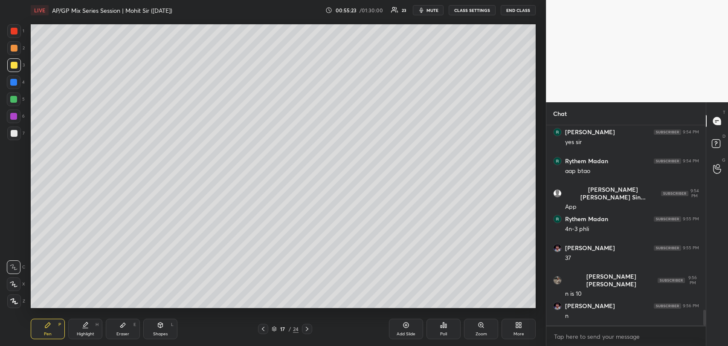
click at [118, 323] on div "Eraser E" at bounding box center [123, 329] width 34 height 20
click at [47, 328] on icon at bounding box center [47, 325] width 7 height 7
click at [263, 331] on icon at bounding box center [263, 329] width 3 height 4
click at [262, 327] on icon at bounding box center [263, 329] width 7 height 7
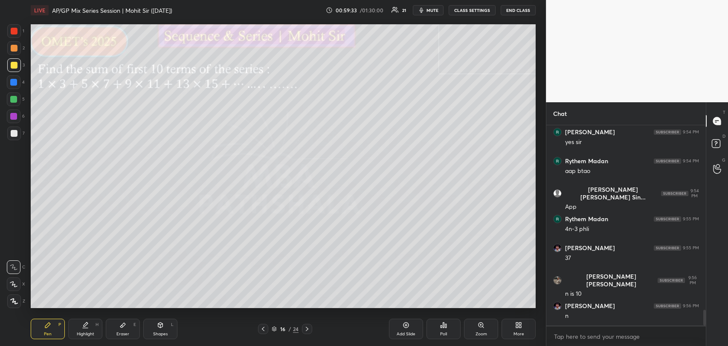
click at [403, 323] on icon at bounding box center [406, 325] width 7 height 7
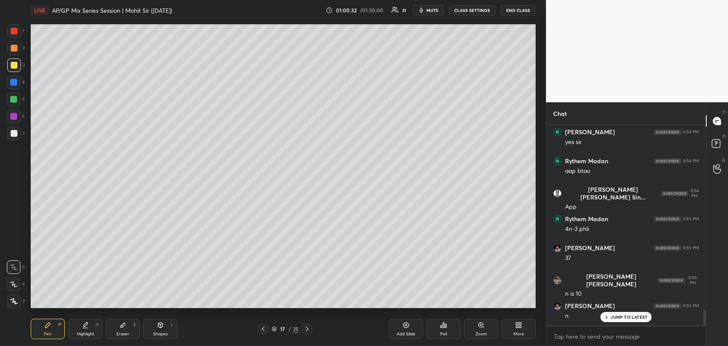
scroll to position [2379, 0]
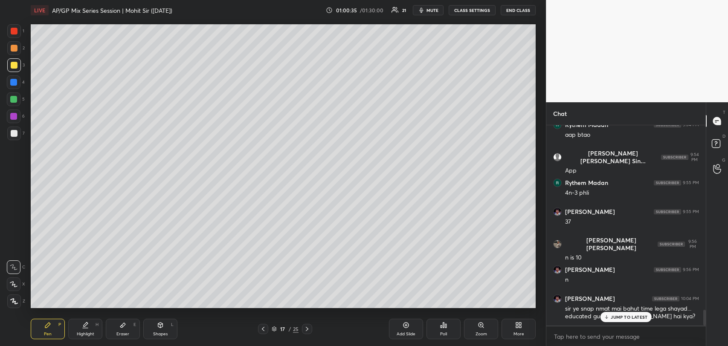
click at [638, 317] on p "JUMP TO LATEST" at bounding box center [629, 317] width 37 height 5
click at [404, 325] on icon at bounding box center [406, 325] width 7 height 7
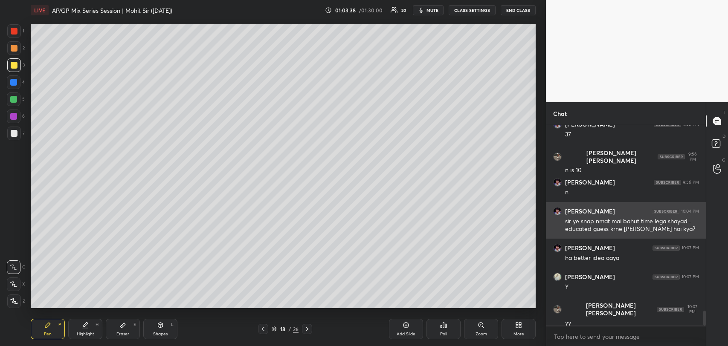
scroll to position [2495, 0]
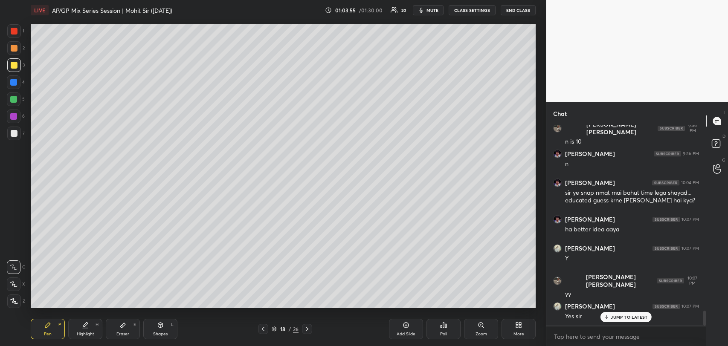
click at [124, 325] on icon at bounding box center [122, 325] width 5 height 5
click at [45, 336] on div "Pen" at bounding box center [48, 334] width 8 height 4
click at [402, 328] on div "Add Slide" at bounding box center [406, 329] width 34 height 20
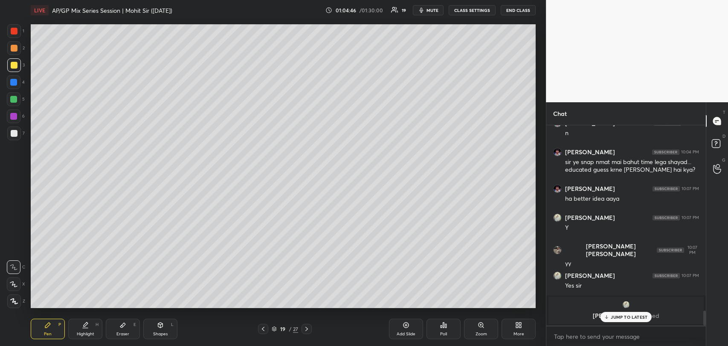
click at [626, 312] on div "JUMP TO LATEST" at bounding box center [625, 317] width 51 height 10
click at [12, 133] on div at bounding box center [14, 133] width 7 height 7
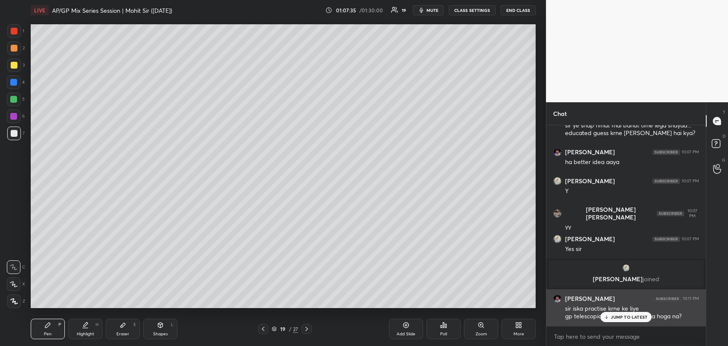
click at [624, 314] on div "JUMP TO LATEST" at bounding box center [625, 317] width 51 height 10
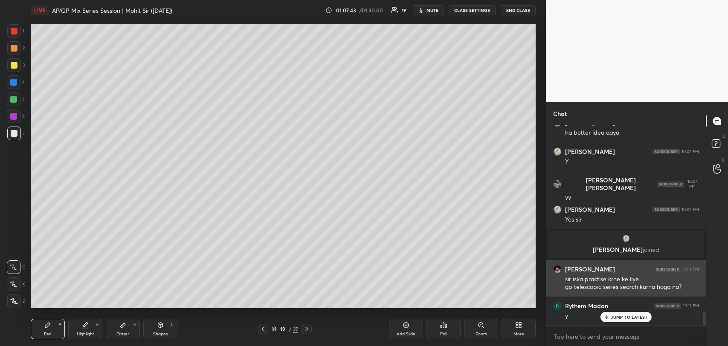
scroll to position [2621, 0]
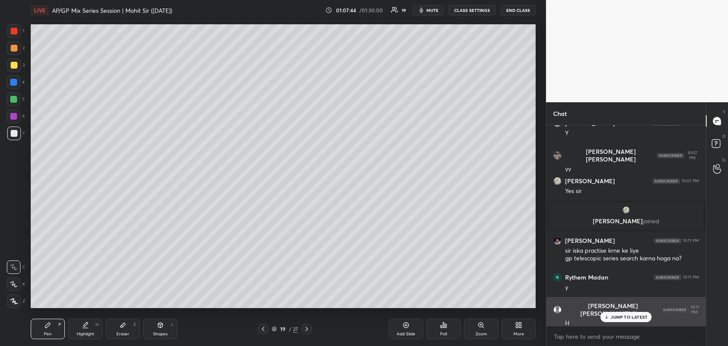
click at [622, 315] on p "JUMP TO LATEST" at bounding box center [629, 317] width 37 height 5
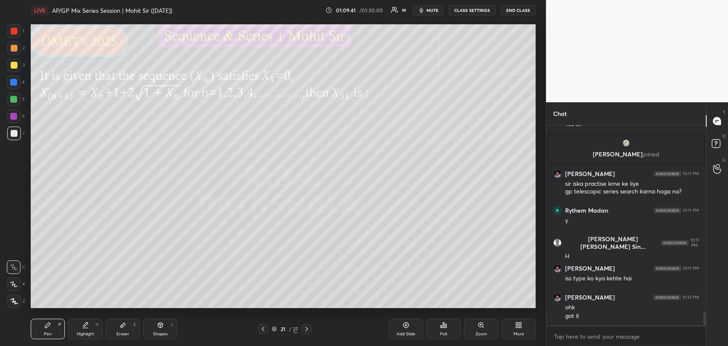
scroll to position [2716, 0]
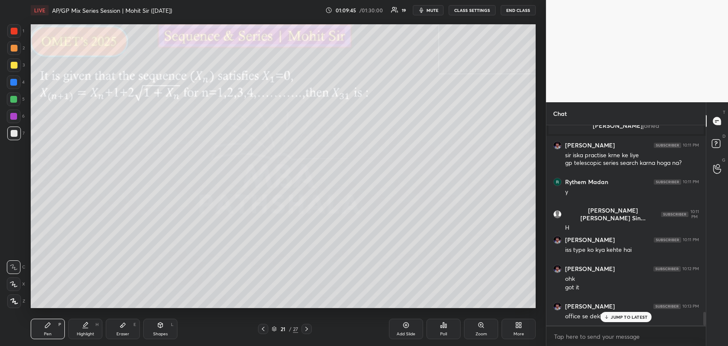
click at [607, 317] on icon at bounding box center [607, 317] width 6 height 5
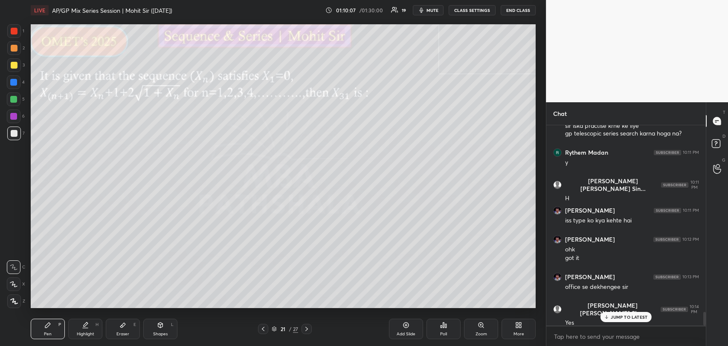
scroll to position [2774, 0]
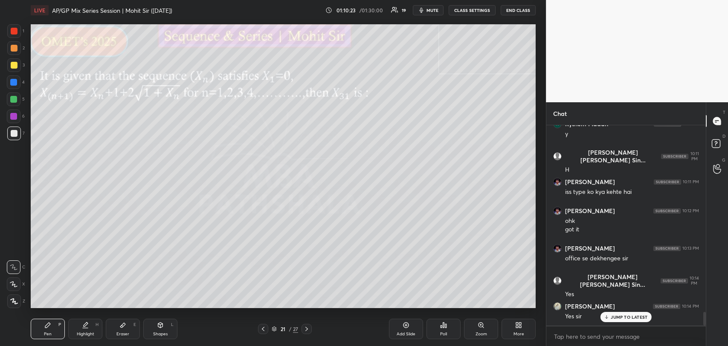
click at [626, 317] on p "JUMP TO LATEST" at bounding box center [629, 317] width 37 height 5
click at [14, 64] on div at bounding box center [14, 65] width 7 height 7
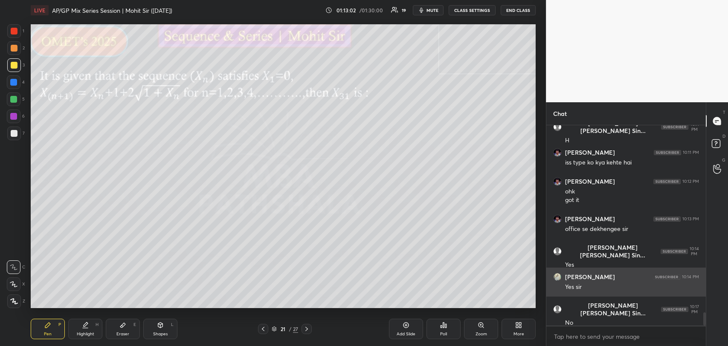
scroll to position [2832, 0]
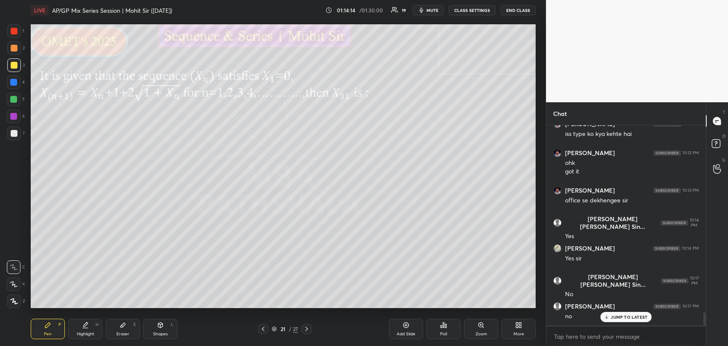
click at [399, 325] on div "Add Slide" at bounding box center [406, 329] width 34 height 20
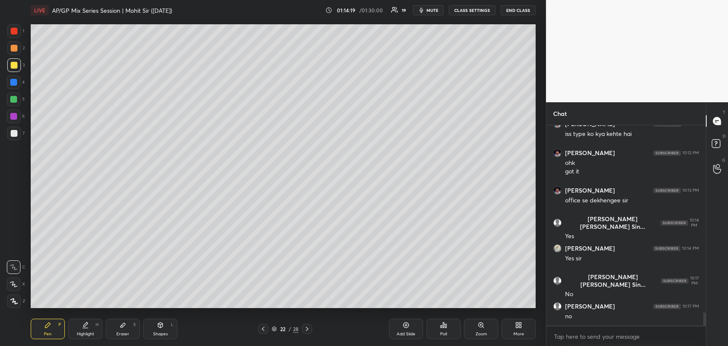
scroll to position [2862, 0]
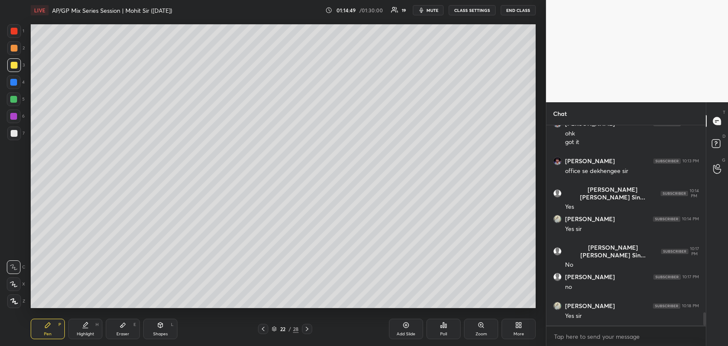
click at [260, 327] on icon at bounding box center [263, 329] width 7 height 7
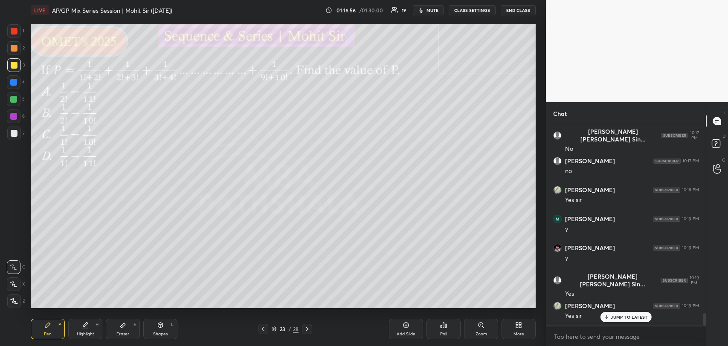
scroll to position [3006, 0]
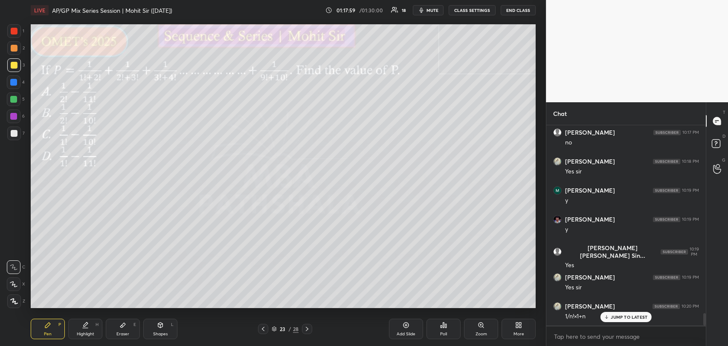
click at [610, 316] on div "JUMP TO LATEST" at bounding box center [625, 317] width 51 height 10
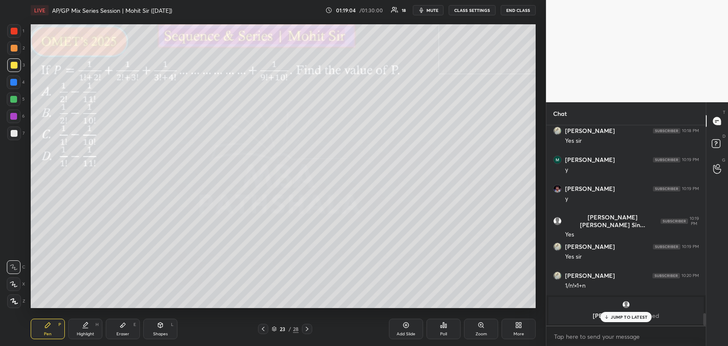
click at [122, 325] on icon at bounding box center [122, 325] width 7 height 7
click at [48, 324] on icon at bounding box center [47, 325] width 5 height 5
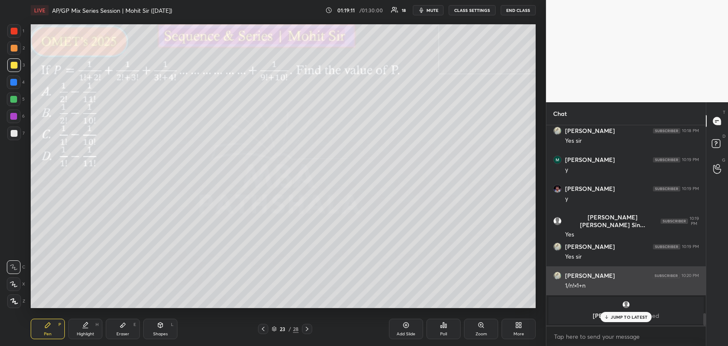
click at [615, 313] on div "JUMP TO LATEST" at bounding box center [625, 317] width 51 height 10
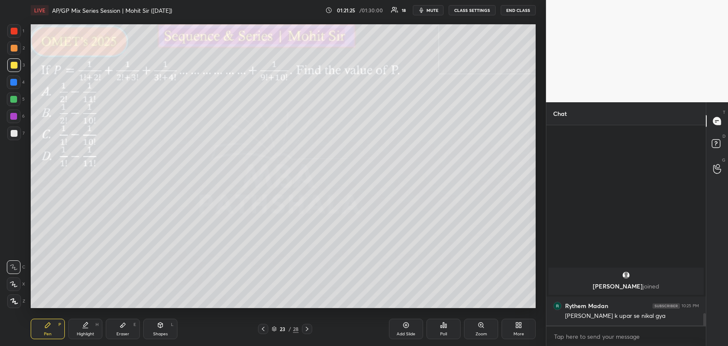
scroll to position [2727, 0]
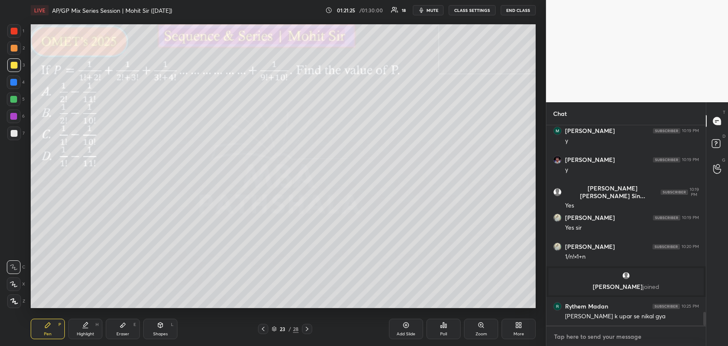
click at [630, 330] on textarea at bounding box center [626, 337] width 146 height 14
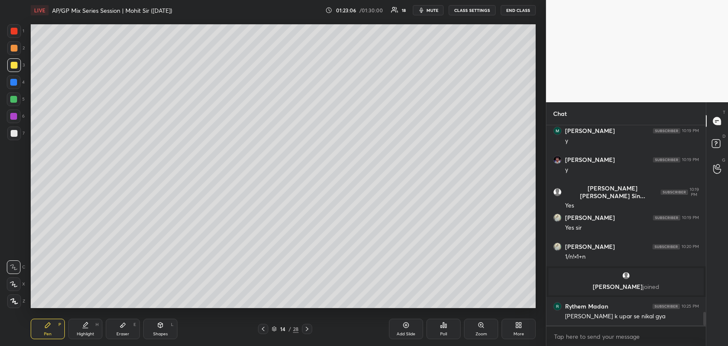
click at [305, 329] on icon at bounding box center [307, 329] width 7 height 7
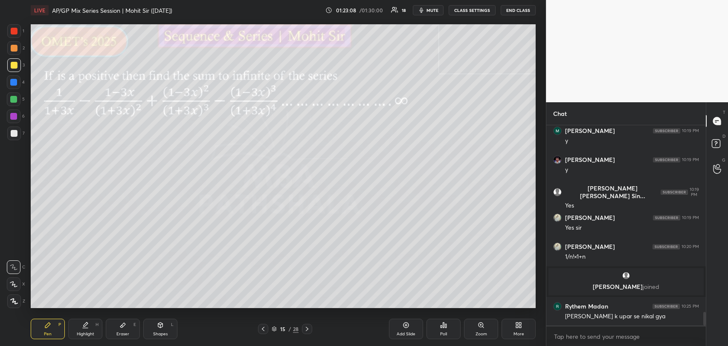
click at [307, 327] on icon at bounding box center [307, 329] width 7 height 7
click at [308, 328] on icon at bounding box center [307, 329] width 7 height 7
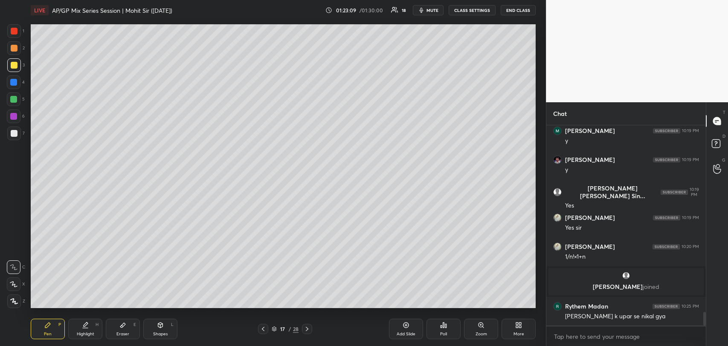
click at [309, 326] on icon at bounding box center [307, 329] width 7 height 7
click at [307, 328] on icon at bounding box center [307, 329] width 3 height 4
click at [308, 329] on icon at bounding box center [307, 329] width 7 height 7
click at [300, 328] on div "20 / 28" at bounding box center [285, 329] width 54 height 10
click at [299, 328] on div "20 / 28" at bounding box center [285, 329] width 54 height 10
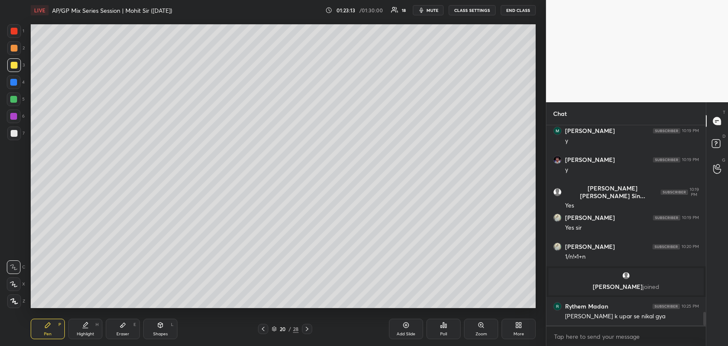
click at [305, 328] on icon at bounding box center [307, 329] width 7 height 7
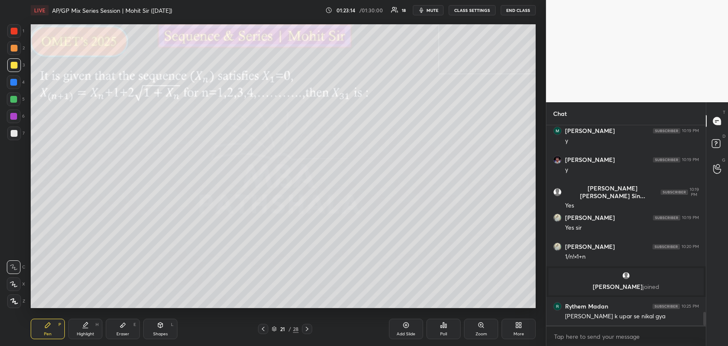
click at [310, 328] on icon at bounding box center [307, 329] width 7 height 7
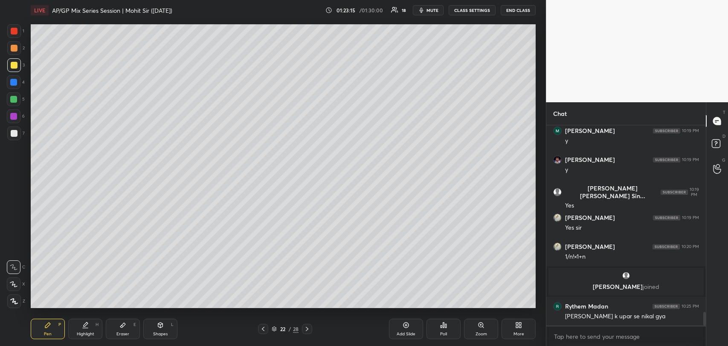
click at [311, 325] on div "22 / 28" at bounding box center [285, 329] width 54 height 10
click at [309, 327] on icon at bounding box center [307, 329] width 7 height 7
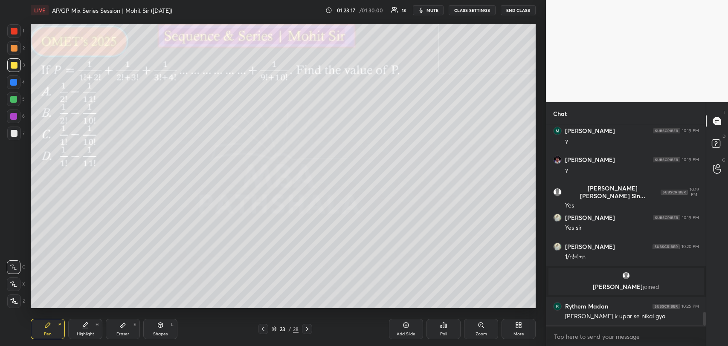
click at [308, 328] on icon at bounding box center [307, 329] width 7 height 7
click at [615, 299] on p "JUMP TO LATEST" at bounding box center [629, 300] width 37 height 5
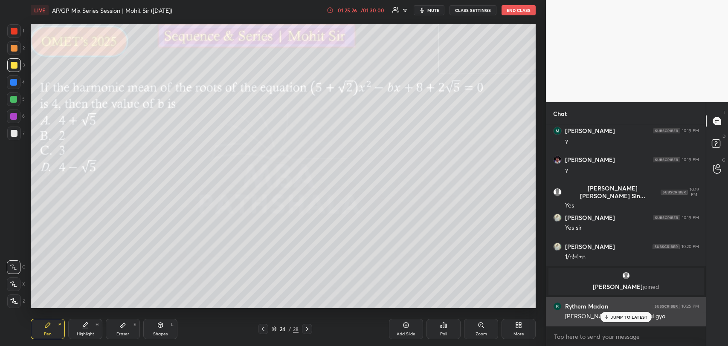
click at [621, 315] on p "JUMP TO LATEST" at bounding box center [629, 317] width 37 height 5
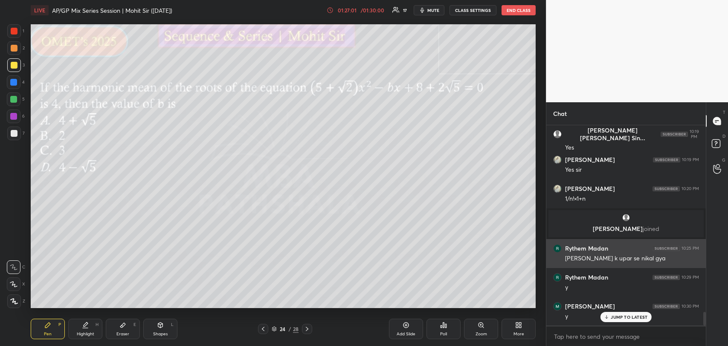
scroll to position [2822, 0]
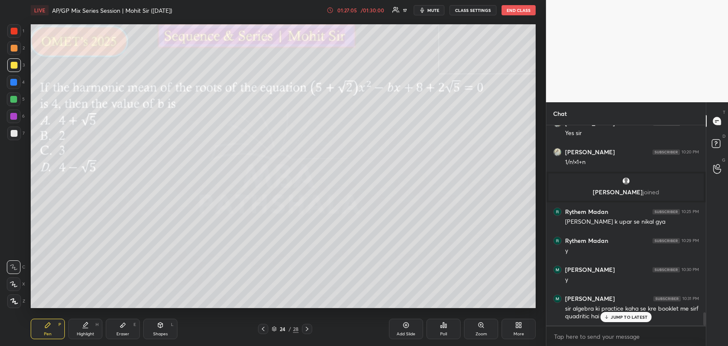
click at [621, 315] on p "JUMP TO LATEST" at bounding box center [629, 317] width 37 height 5
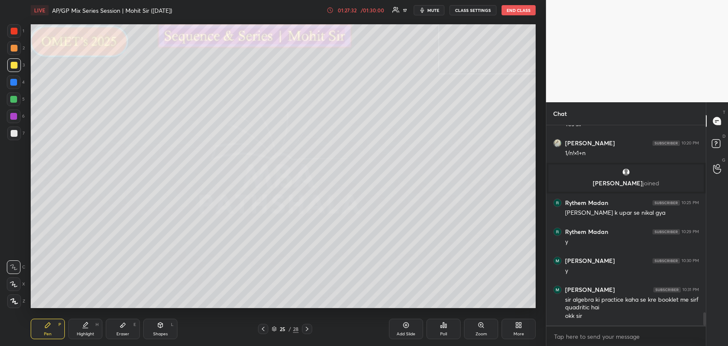
click at [621, 315] on div "okk sir" at bounding box center [632, 316] width 134 height 9
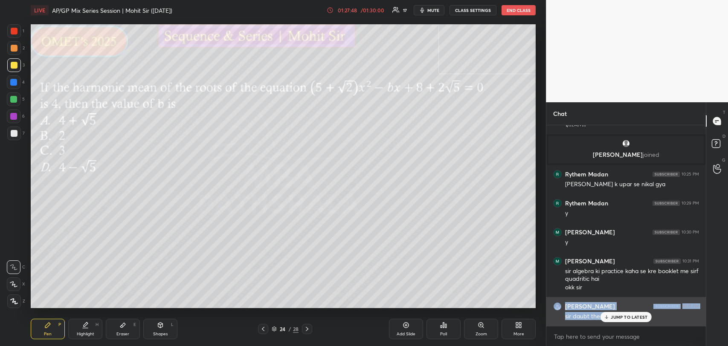
click at [623, 316] on p "JUMP TO LATEST" at bounding box center [629, 317] width 37 height 5
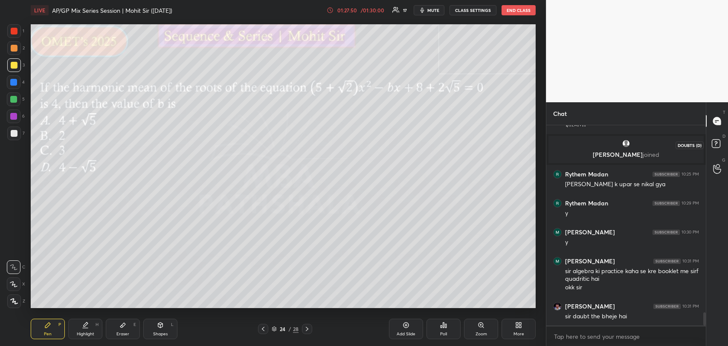
click at [714, 140] on rect at bounding box center [716, 144] width 8 height 8
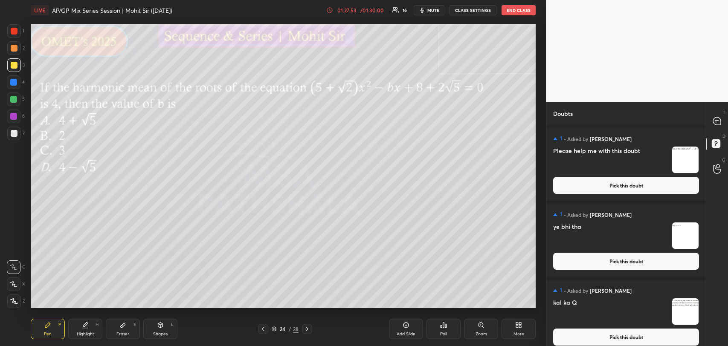
click at [612, 181] on button "Pick this doubt" at bounding box center [626, 185] width 146 height 17
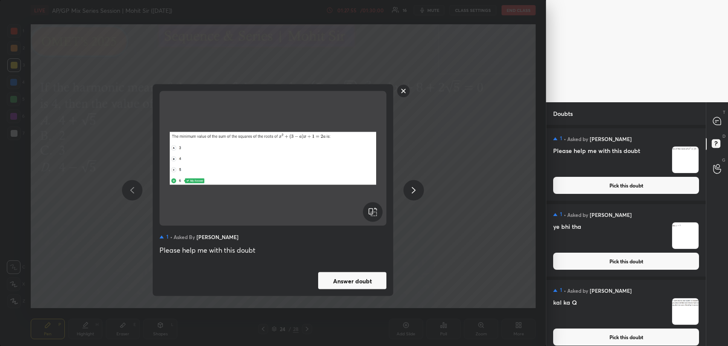
click at [342, 278] on button "Answer doubt" at bounding box center [352, 281] width 68 height 17
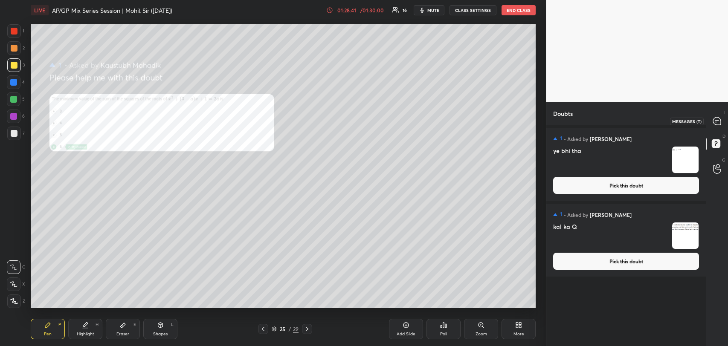
click at [711, 119] on div at bounding box center [717, 120] width 17 height 15
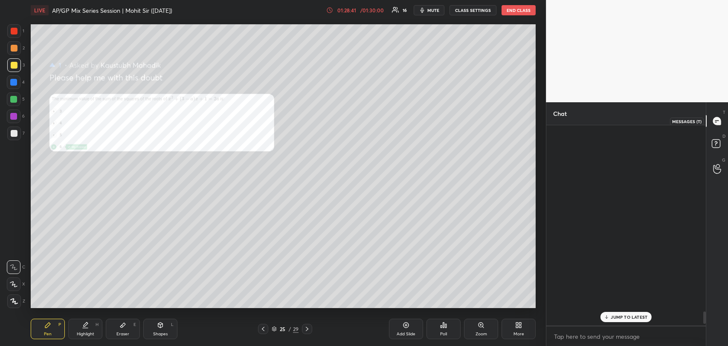
scroll to position [198, 157]
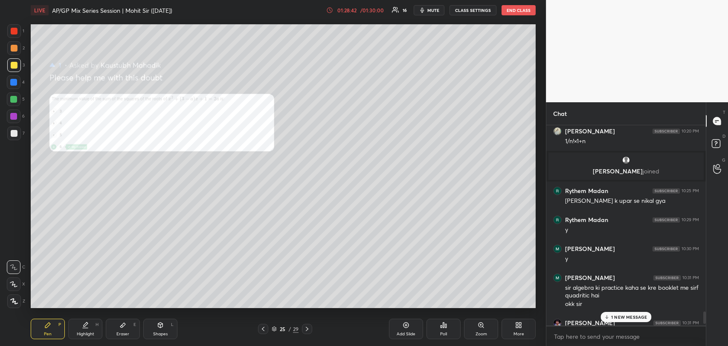
click at [611, 315] on div "1 NEW MESSAGE" at bounding box center [626, 317] width 51 height 10
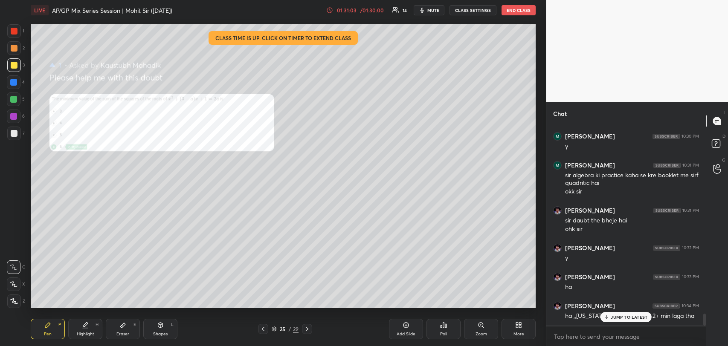
scroll to position [3143, 0]
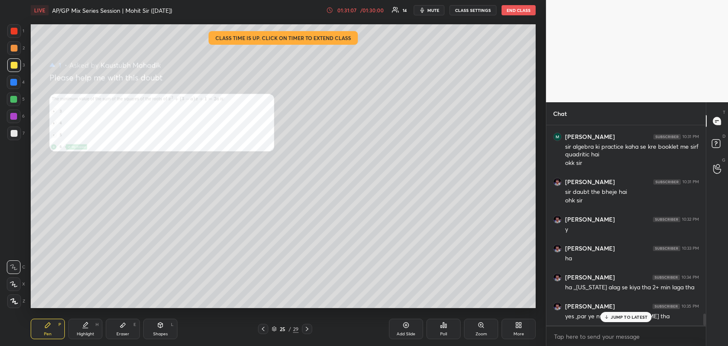
click at [615, 321] on div "JUMP TO LATEST" at bounding box center [625, 317] width 51 height 10
click at [712, 146] on rect at bounding box center [716, 144] width 8 height 8
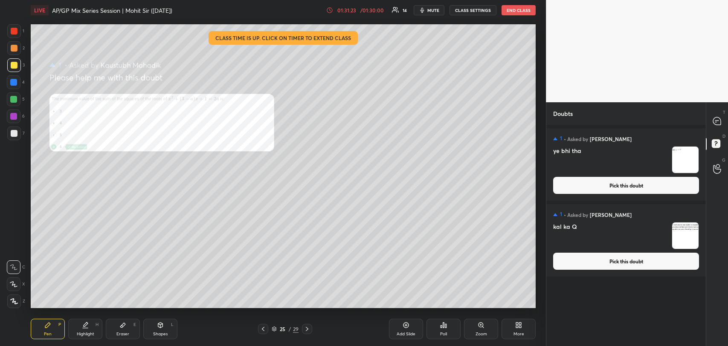
click at [649, 185] on button "Pick this doubt" at bounding box center [626, 185] width 146 height 17
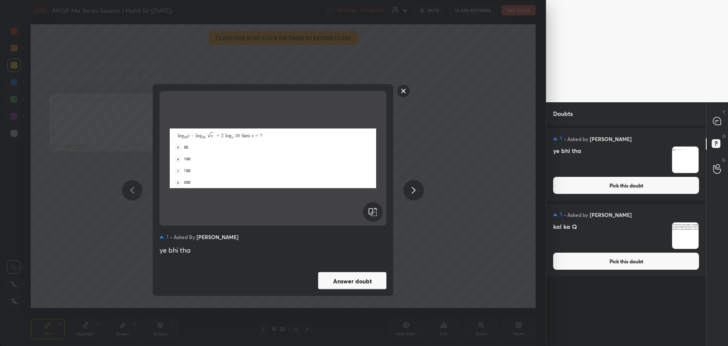
click at [346, 276] on button "Answer doubt" at bounding box center [352, 281] width 68 height 17
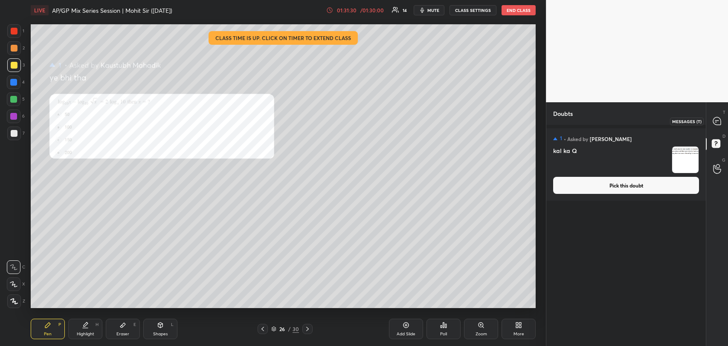
click at [715, 122] on icon at bounding box center [715, 122] width 1 height 0
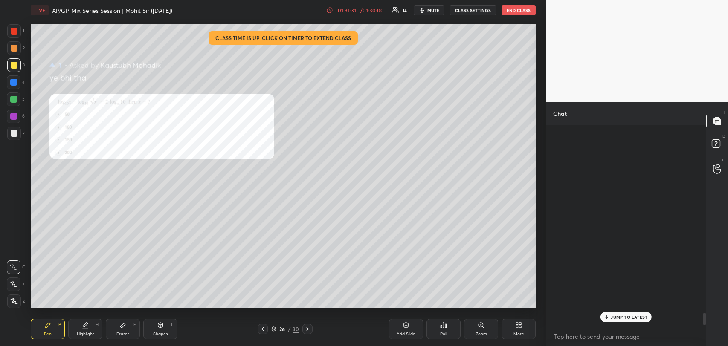
scroll to position [198, 157]
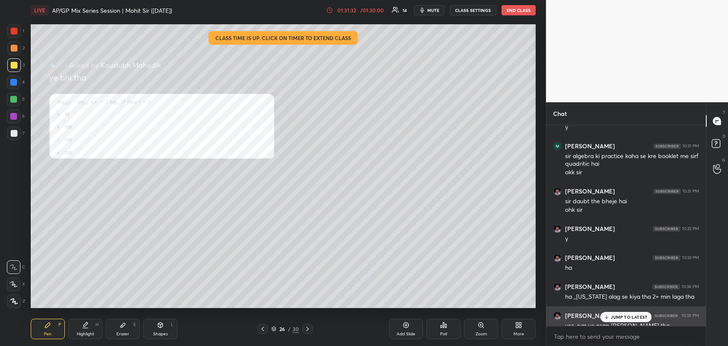
click at [615, 316] on p "JUMP TO LATEST" at bounding box center [629, 317] width 37 height 5
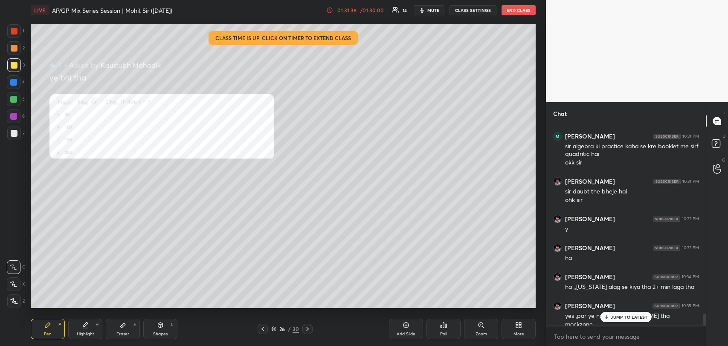
scroll to position [3130, 0]
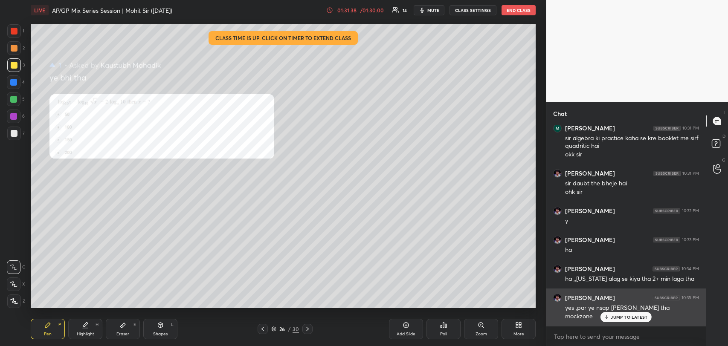
click at [614, 314] on div "JUMP TO LATEST" at bounding box center [625, 317] width 51 height 10
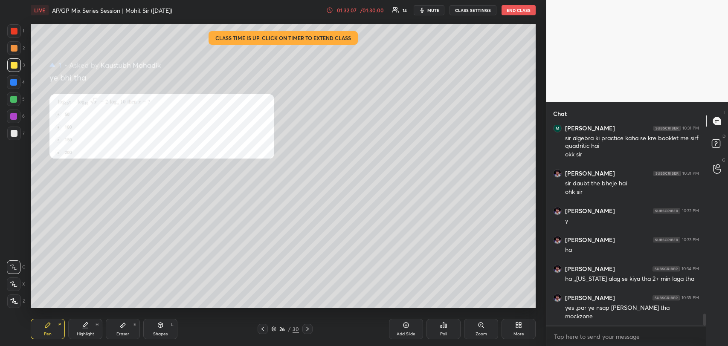
scroll to position [3159, 0]
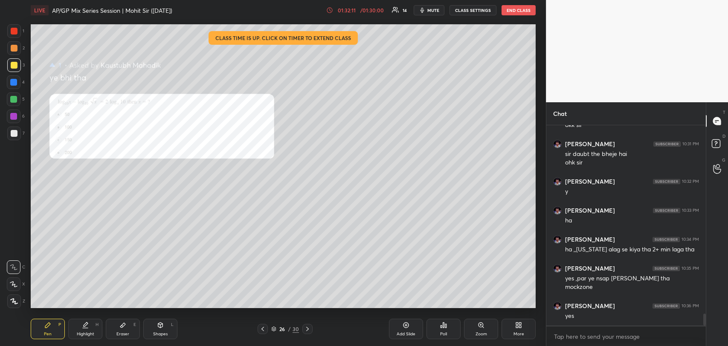
click at [123, 327] on icon at bounding box center [122, 325] width 7 height 7
click at [50, 327] on icon at bounding box center [47, 325] width 7 height 7
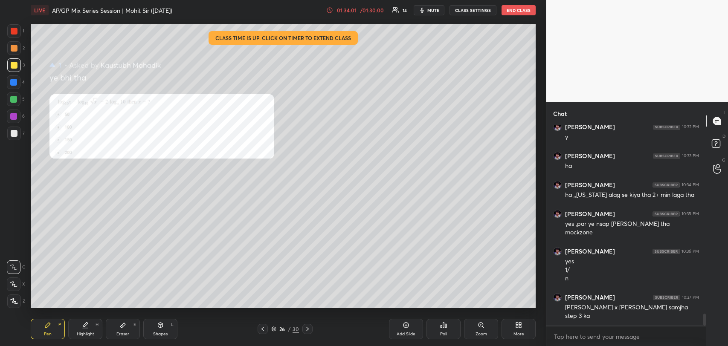
scroll to position [3243, 0]
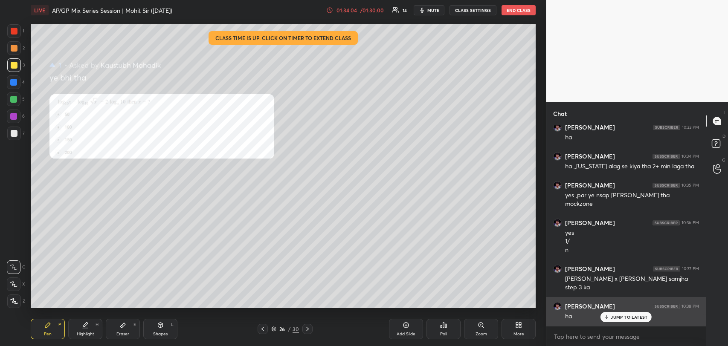
click at [612, 315] on p "JUMP TO LATEST" at bounding box center [629, 317] width 37 height 5
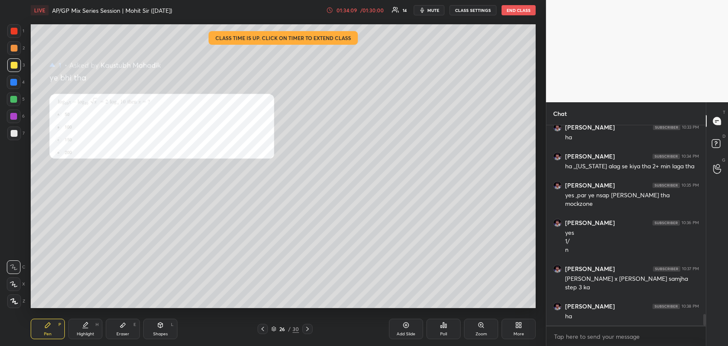
click at [120, 326] on icon at bounding box center [122, 325] width 5 height 5
click at [32, 326] on div "Pen P" at bounding box center [48, 329] width 34 height 20
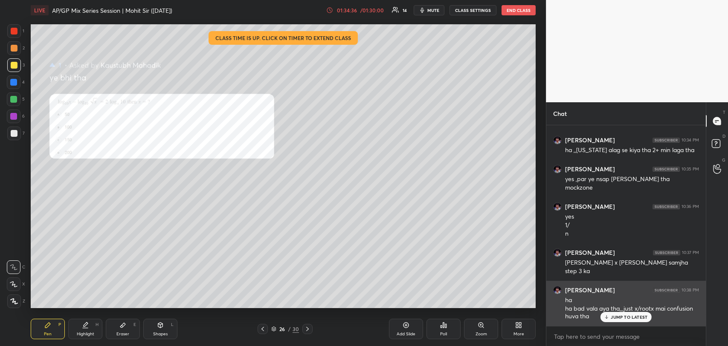
click at [606, 318] on icon at bounding box center [606, 318] width 3 height 1
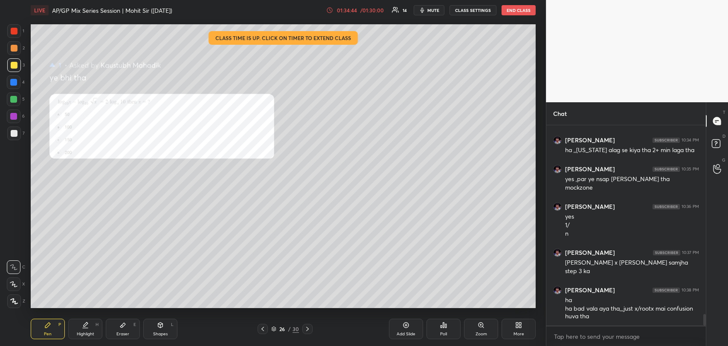
click at [122, 321] on div "Eraser E" at bounding box center [123, 329] width 34 height 20
click at [39, 327] on div "Pen P" at bounding box center [48, 329] width 34 height 20
click at [122, 325] on icon at bounding box center [122, 325] width 5 height 5
click at [49, 328] on div "Pen P" at bounding box center [48, 329] width 34 height 20
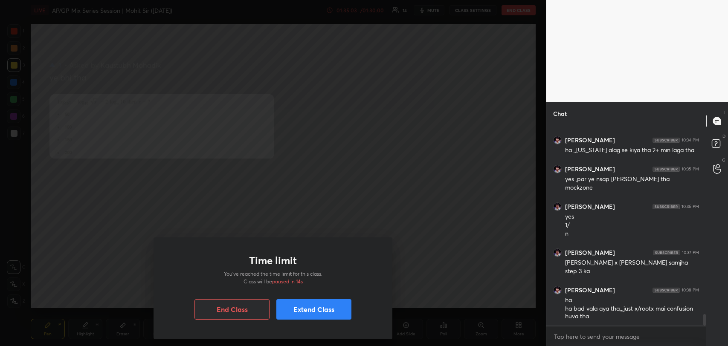
click at [296, 306] on button "Extend Class" at bounding box center [313, 309] width 75 height 20
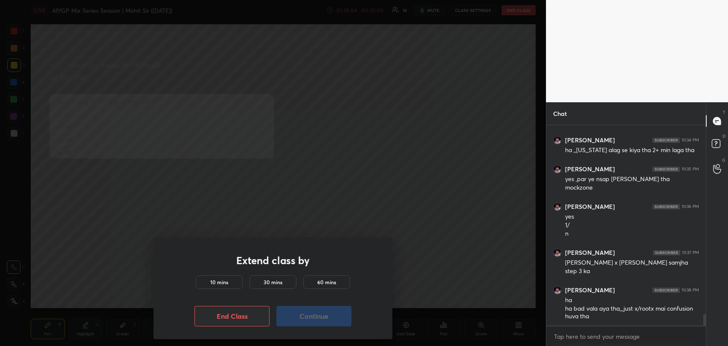
click at [226, 281] on h5 "10 mins" at bounding box center [219, 282] width 18 height 8
click at [309, 313] on button "Continue" at bounding box center [313, 316] width 75 height 20
click at [300, 314] on button "Continue" at bounding box center [313, 316] width 75 height 20
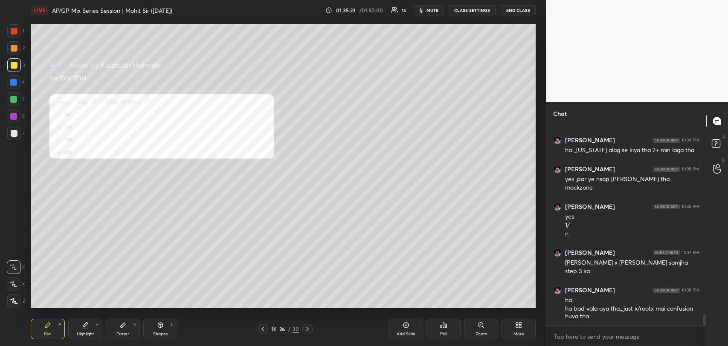
click at [114, 327] on div "Eraser E" at bounding box center [123, 329] width 34 height 20
click at [49, 327] on icon at bounding box center [47, 325] width 7 height 7
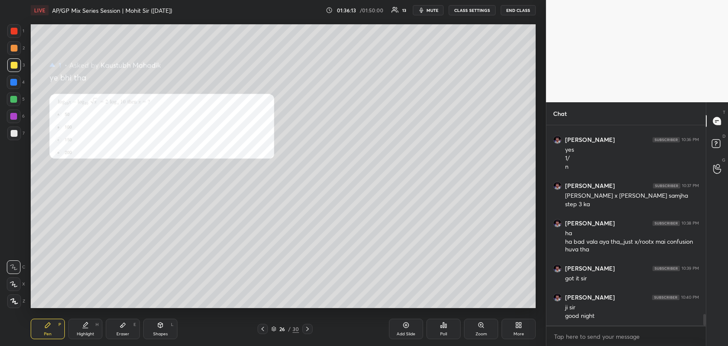
scroll to position [3334, 0]
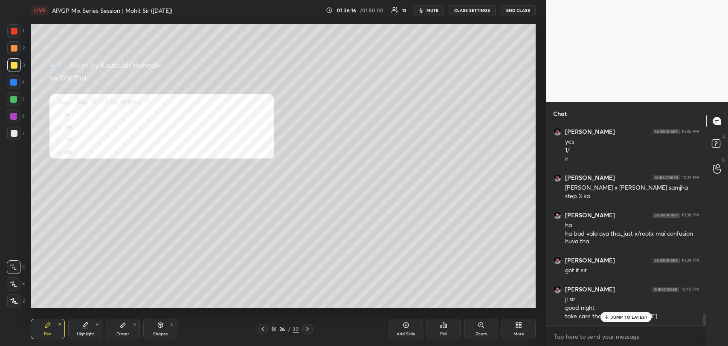
click at [626, 317] on p "JUMP TO LATEST" at bounding box center [629, 317] width 37 height 5
click at [518, 12] on button "END CLASS" at bounding box center [518, 10] width 35 height 10
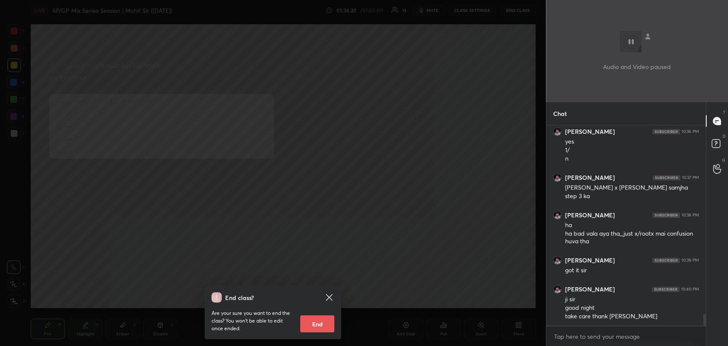
click at [319, 325] on button "End" at bounding box center [317, 324] width 34 height 17
type textarea "x"
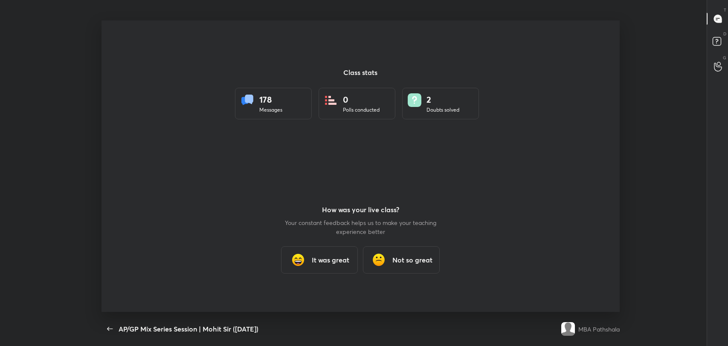
scroll to position [0, 0]
